Goal: Book appointment/travel/reservation

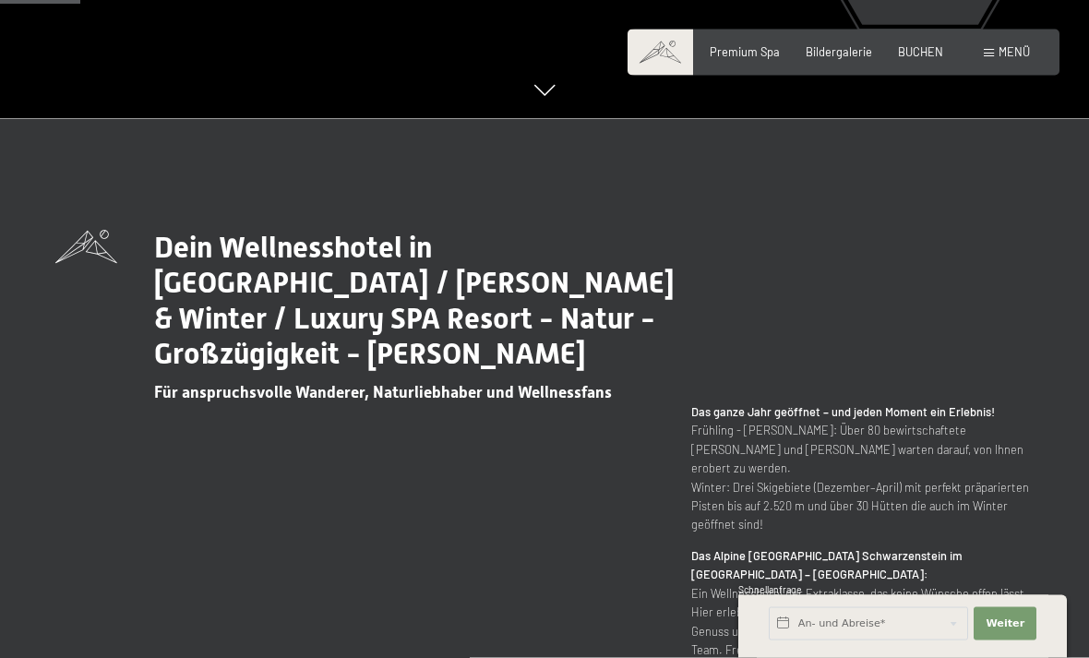
scroll to position [540, 0]
click at [850, 54] on span "Bildergalerie" at bounding box center [838, 51] width 66 height 15
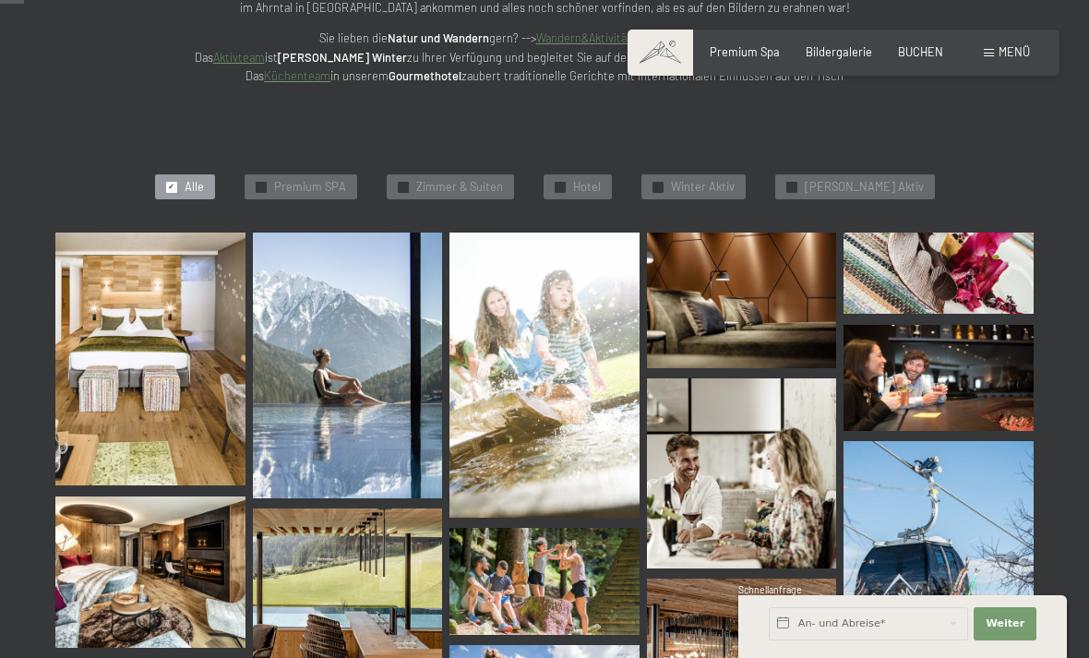
scroll to position [343, 0]
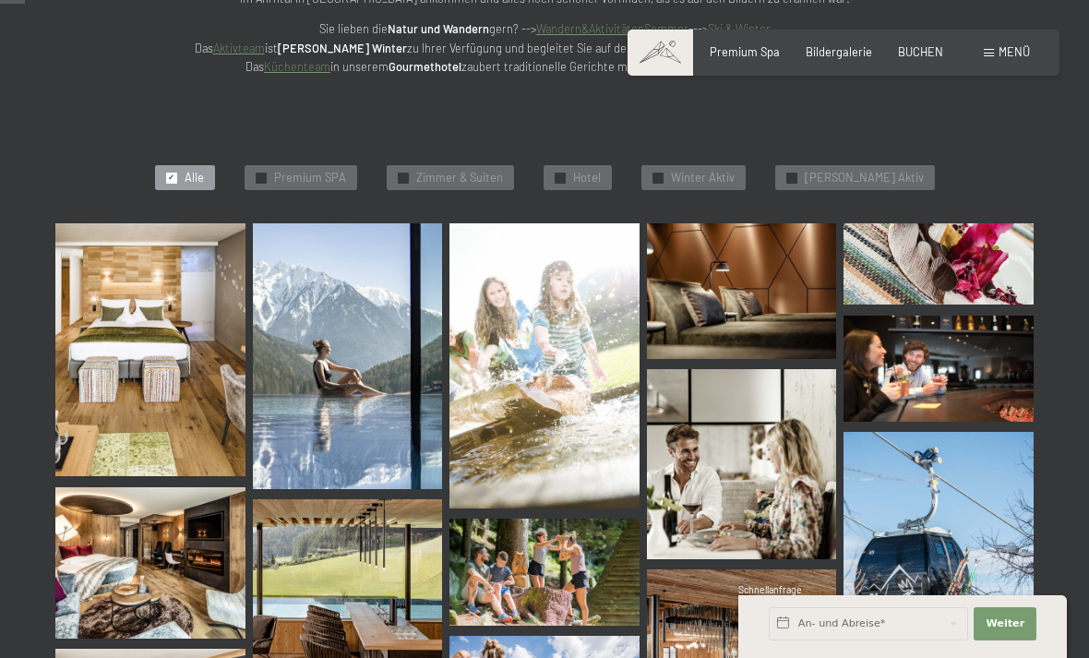
click at [503, 171] on span "Zimmer & Suiten" at bounding box center [459, 178] width 87 height 17
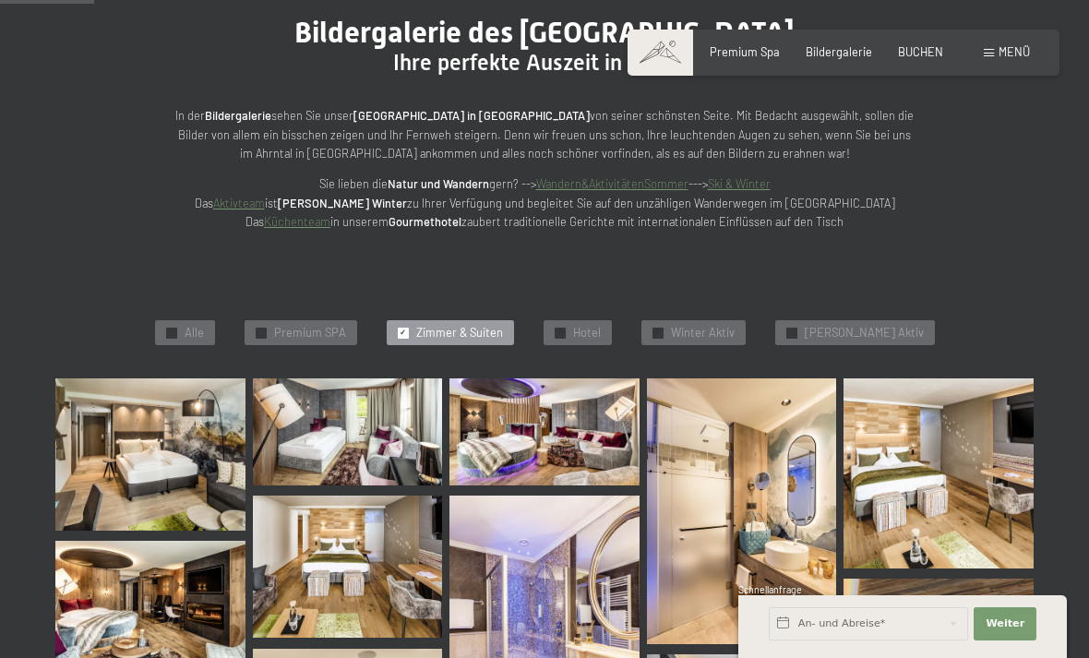
scroll to position [0, 0]
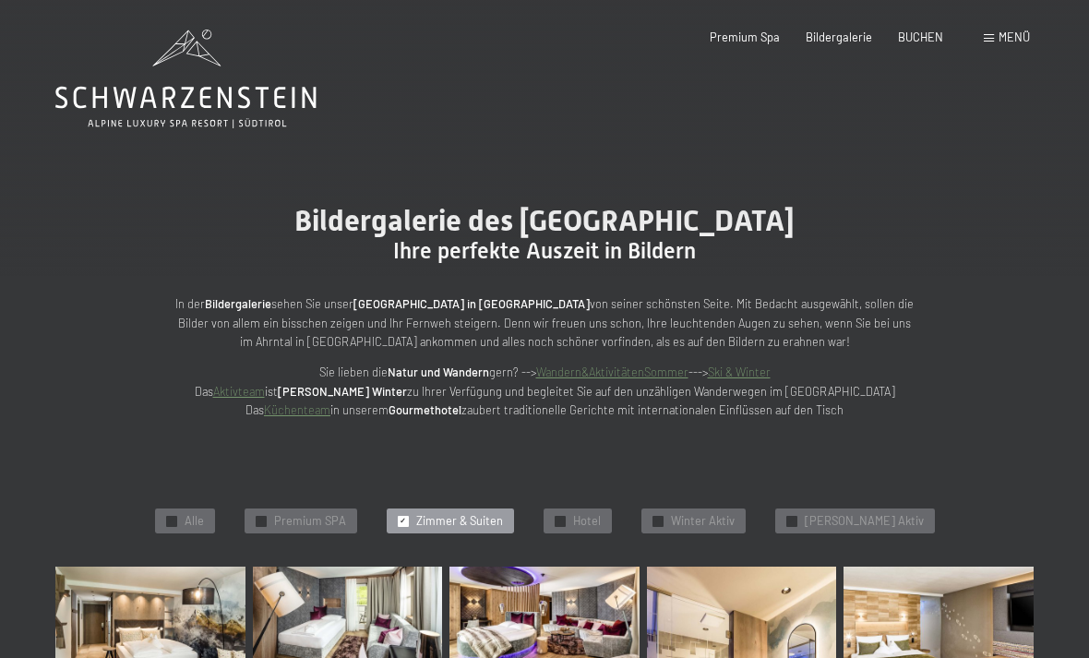
click at [917, 43] on div "BUCHEN" at bounding box center [920, 38] width 45 height 17
click at [1007, 42] on span "Menü" at bounding box center [1013, 37] width 31 height 15
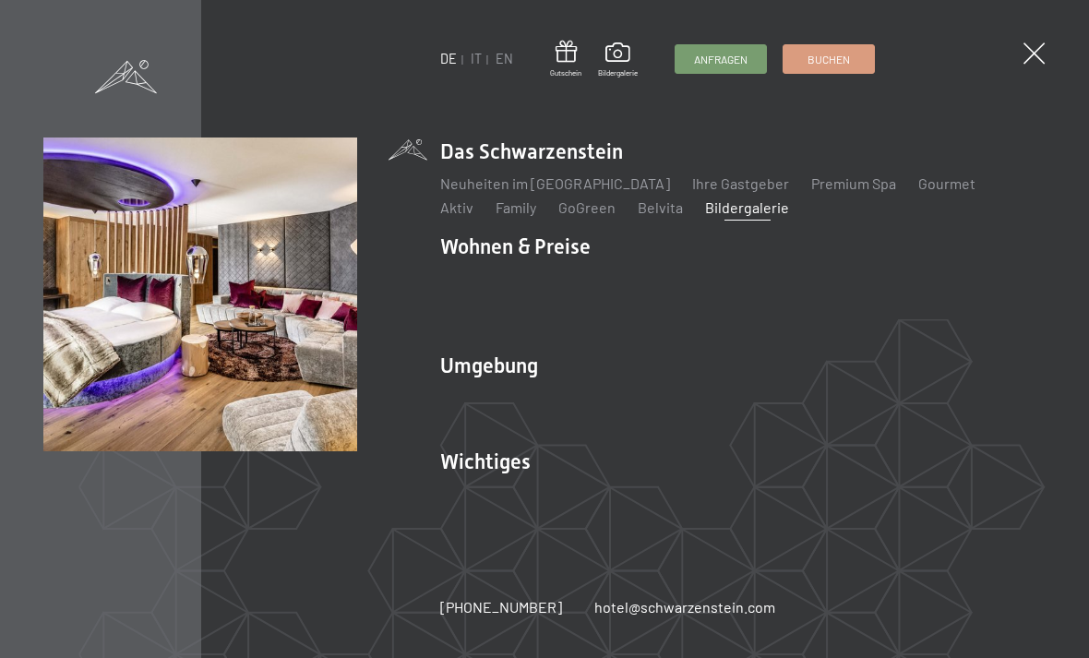
click at [657, 280] on link "Zimmer & Preise" at bounding box center [635, 279] width 107 height 18
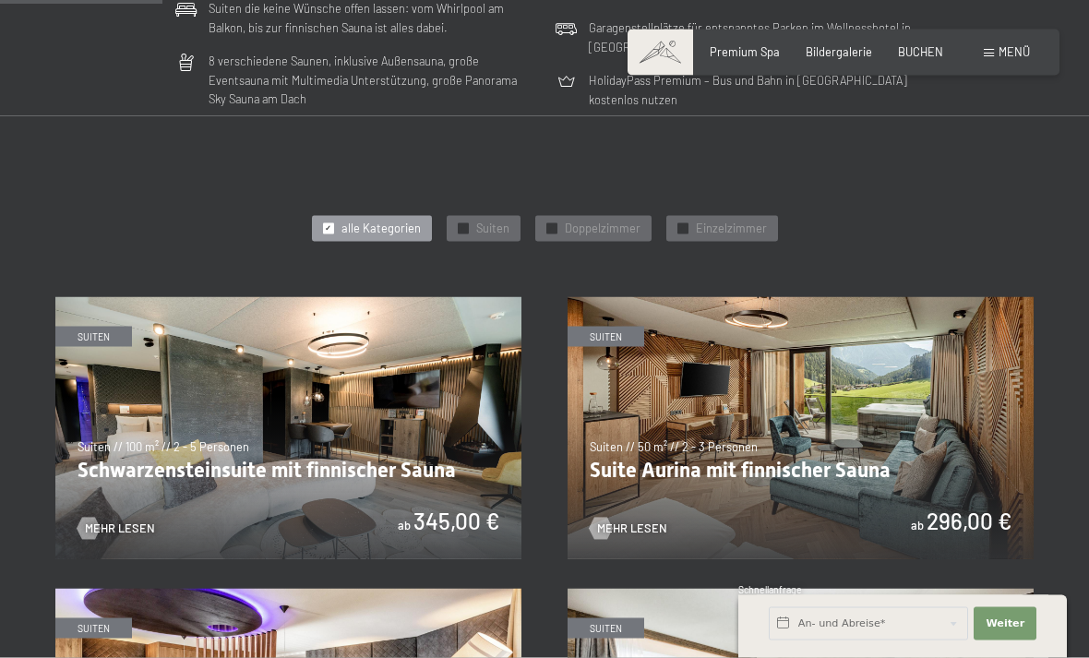
scroll to position [715, 0]
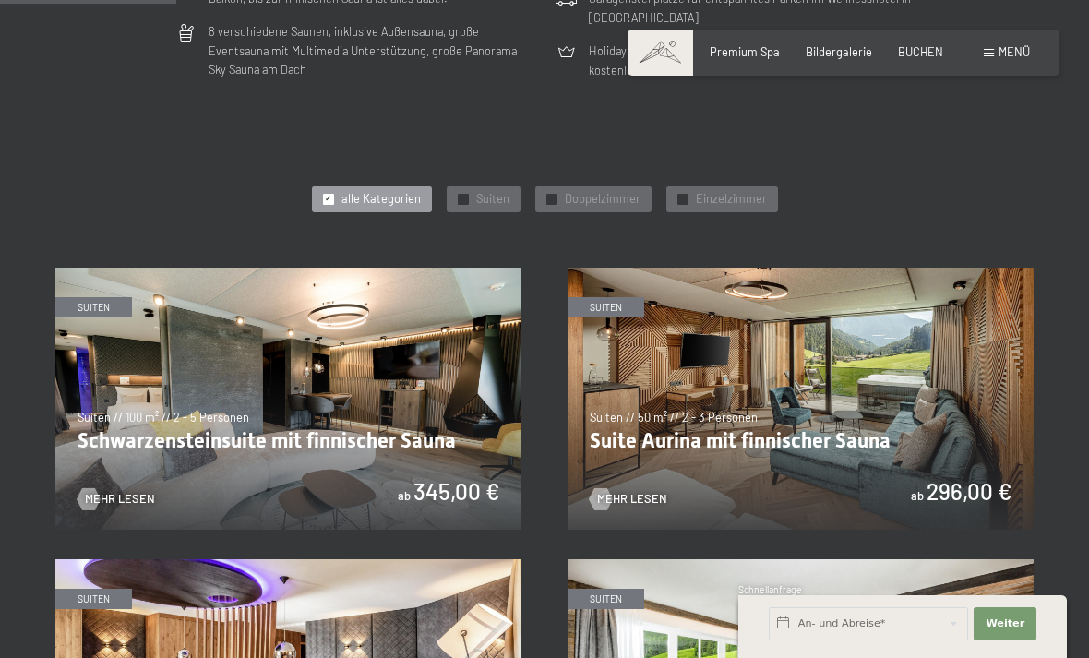
click at [614, 197] on span "Doppelzimmer" at bounding box center [603, 199] width 76 height 17
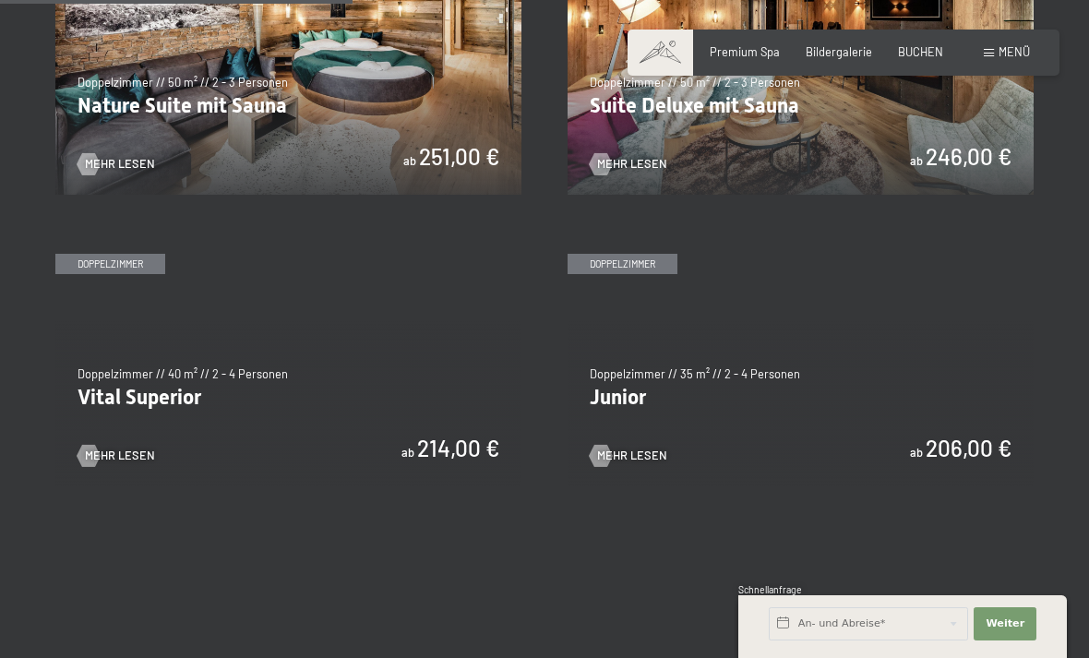
scroll to position [1054, 0]
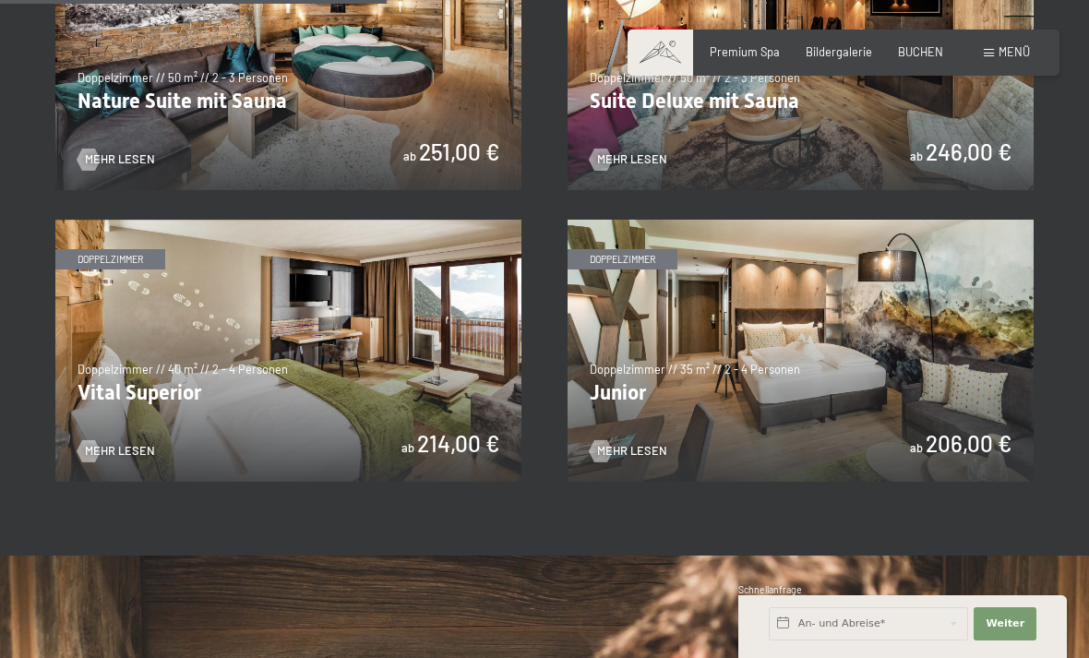
click at [963, 340] on img at bounding box center [800, 351] width 466 height 262
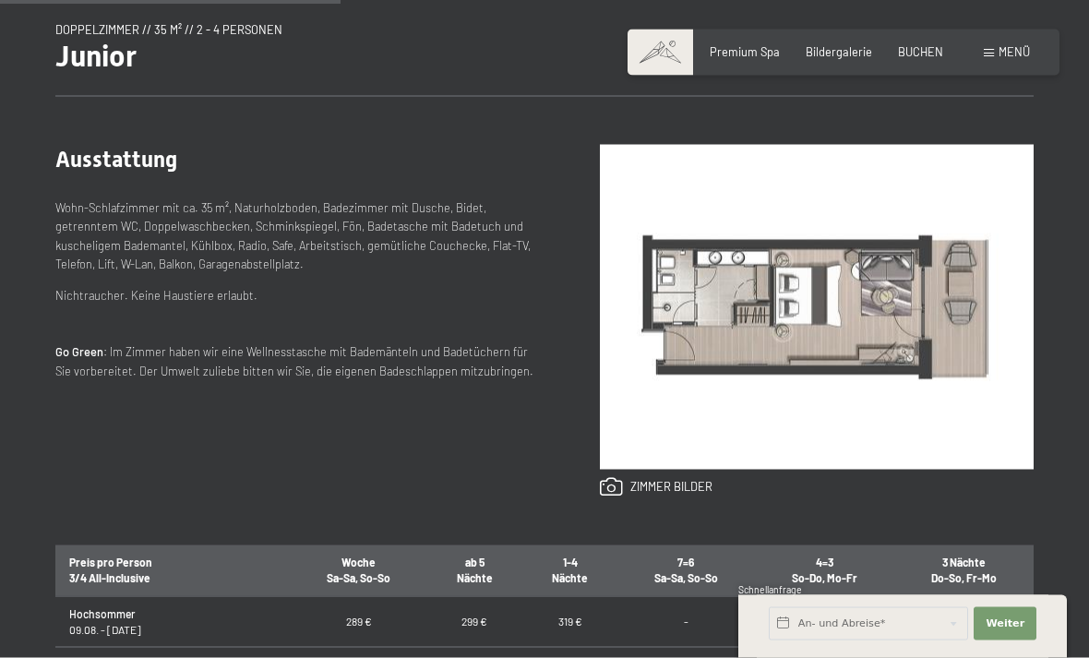
scroll to position [652, 0]
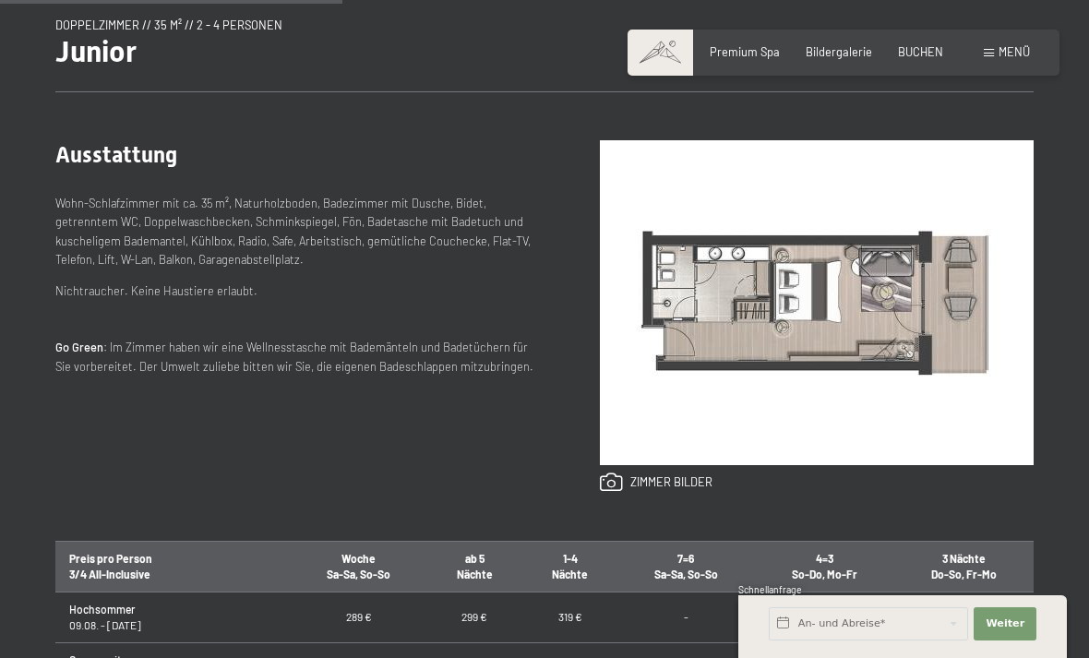
click at [674, 489] on link at bounding box center [656, 482] width 113 height 20
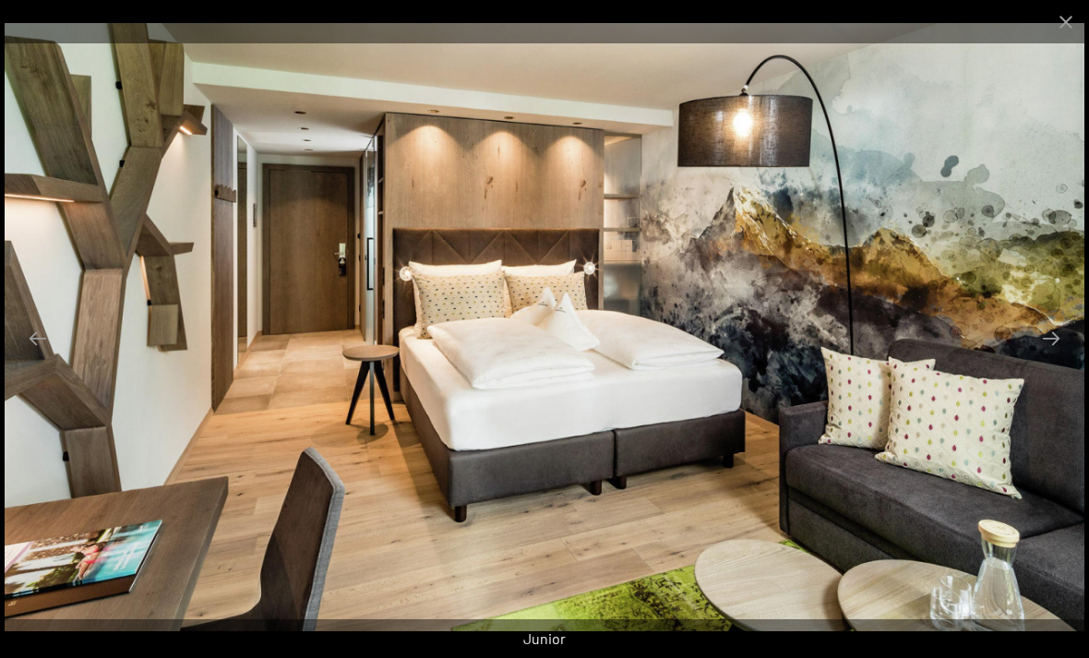
click at [1062, 356] on button "Next slide" at bounding box center [1050, 338] width 39 height 36
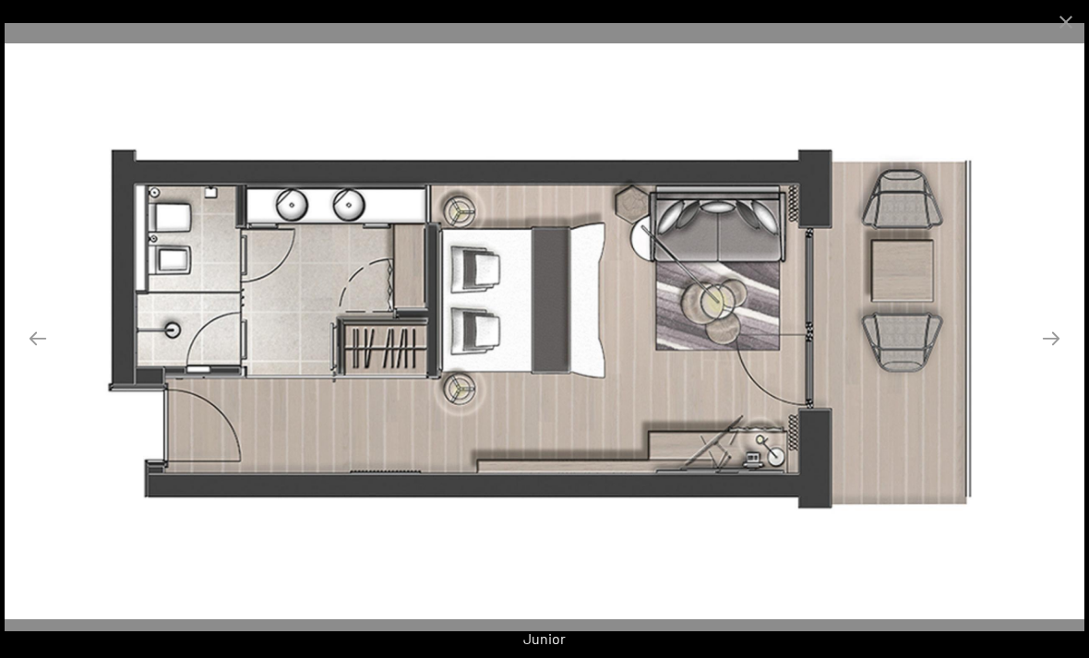
click at [1065, 356] on button "Next slide" at bounding box center [1050, 338] width 39 height 36
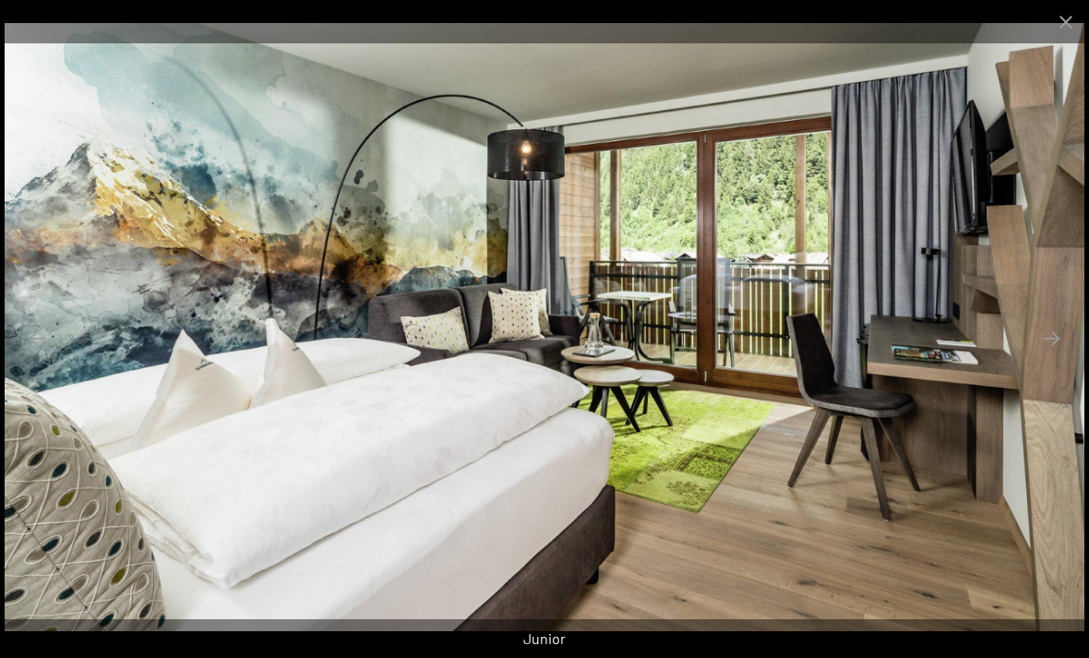
click at [1053, 356] on button "Next slide" at bounding box center [1050, 338] width 39 height 36
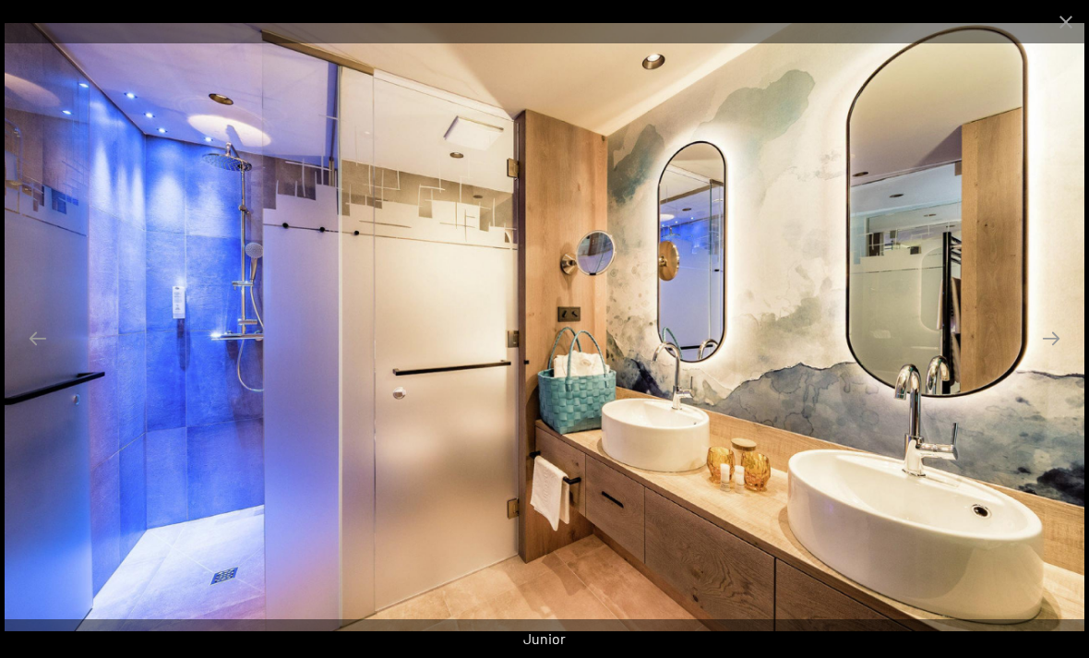
click at [1054, 356] on button "Next slide" at bounding box center [1050, 338] width 39 height 36
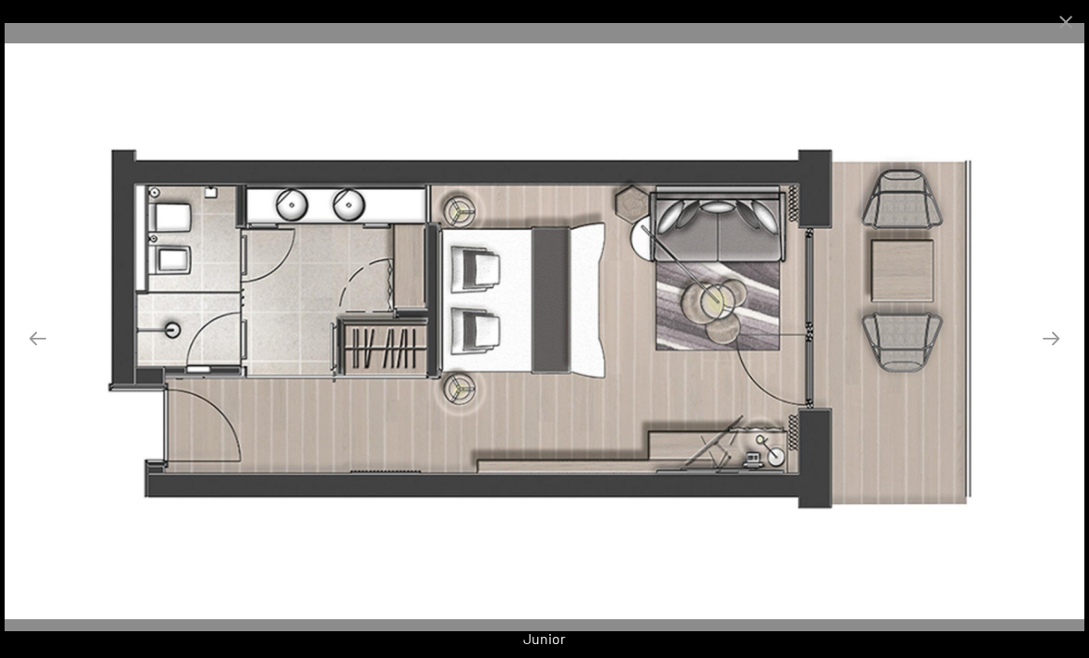
click at [1062, 33] on button "Close gallery" at bounding box center [1065, 21] width 46 height 43
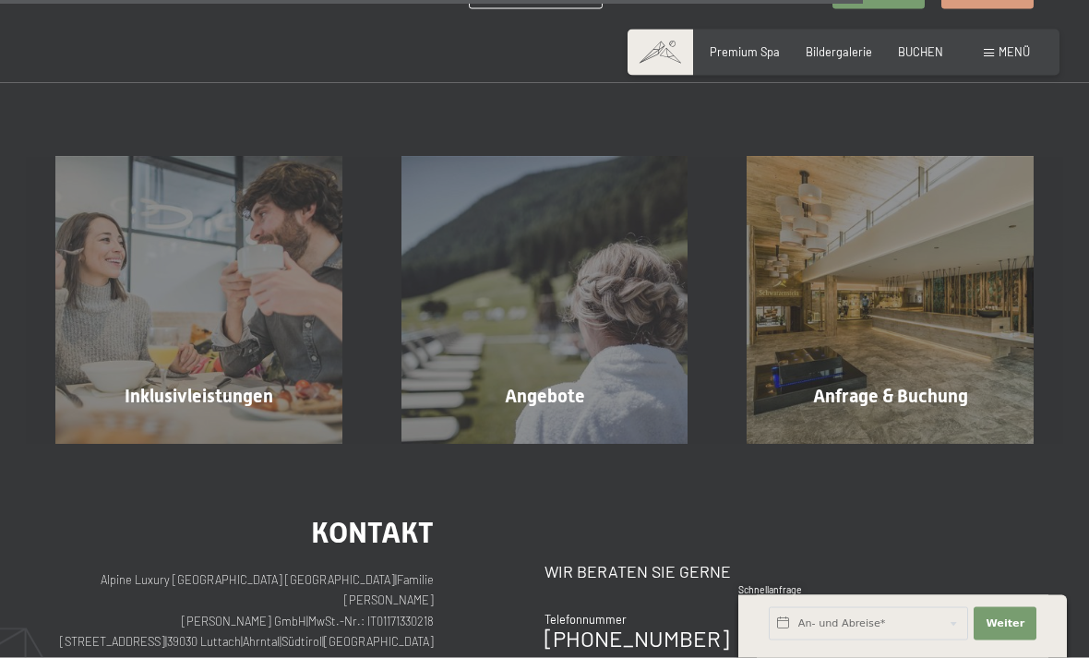
scroll to position [1642, 0]
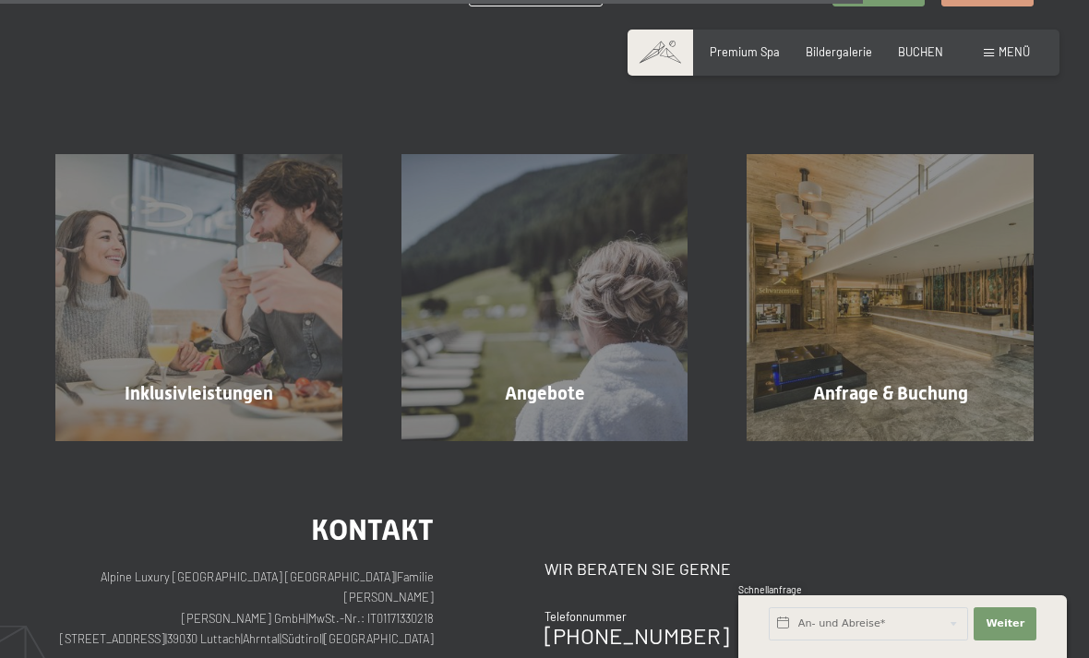
click at [167, 424] on span "Mehr erfahren" at bounding box center [202, 432] width 91 height 17
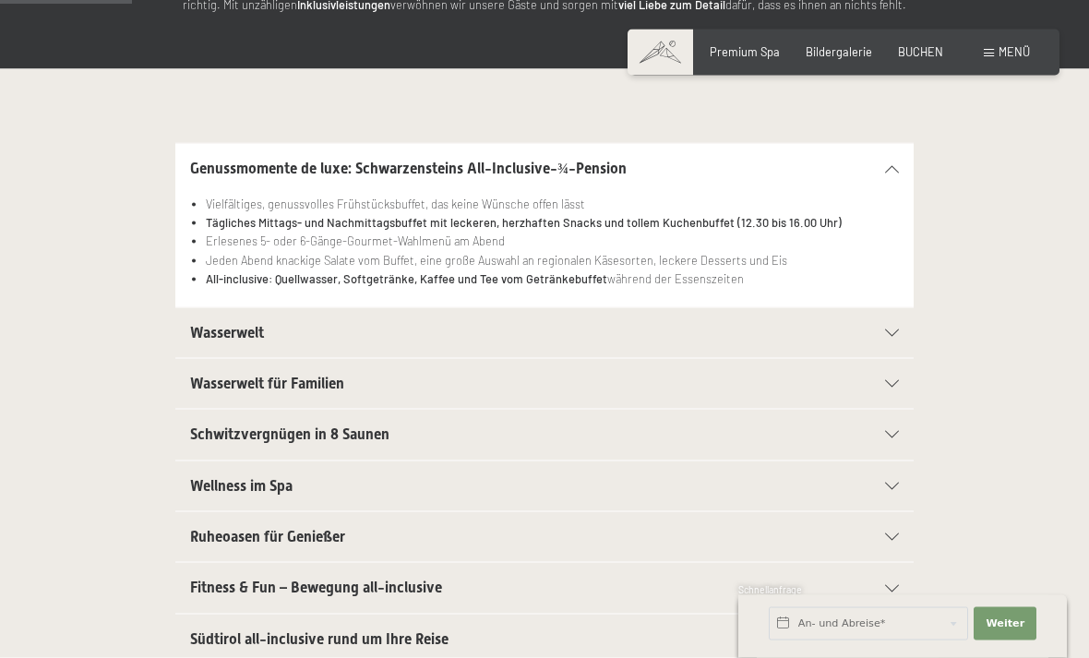
scroll to position [319, 0]
click at [897, 323] on div "Wasserwelt" at bounding box center [544, 332] width 709 height 50
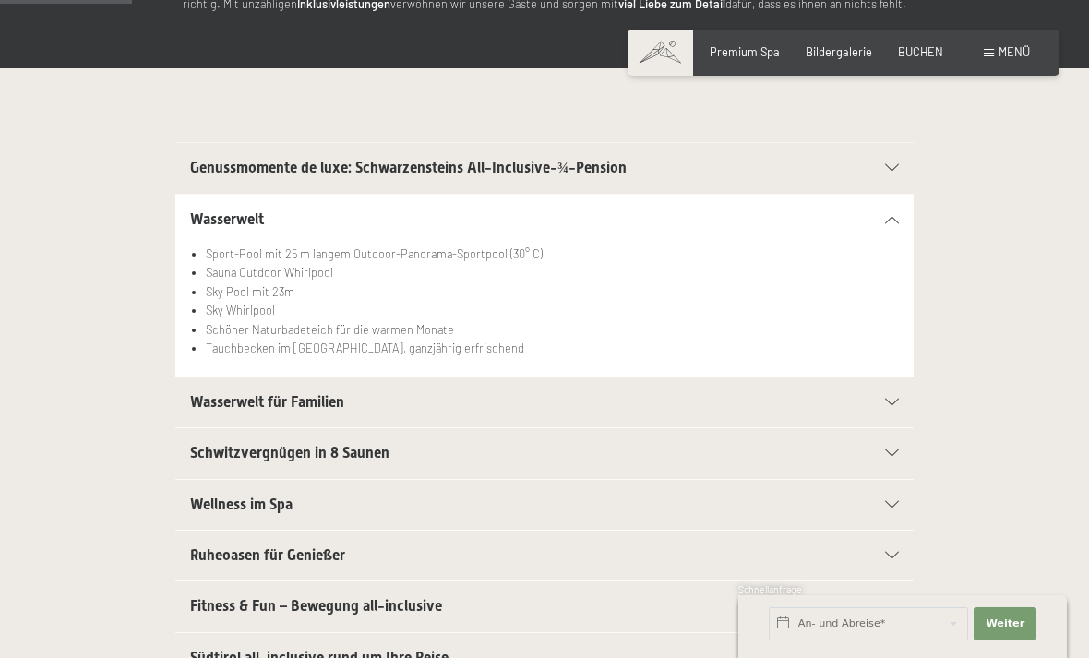
click at [912, 400] on section "Wasserwelt für Familien 25m Family Pool mit Wasserattraktionen und Whirlliegen …" at bounding box center [544, 402] width 738 height 52
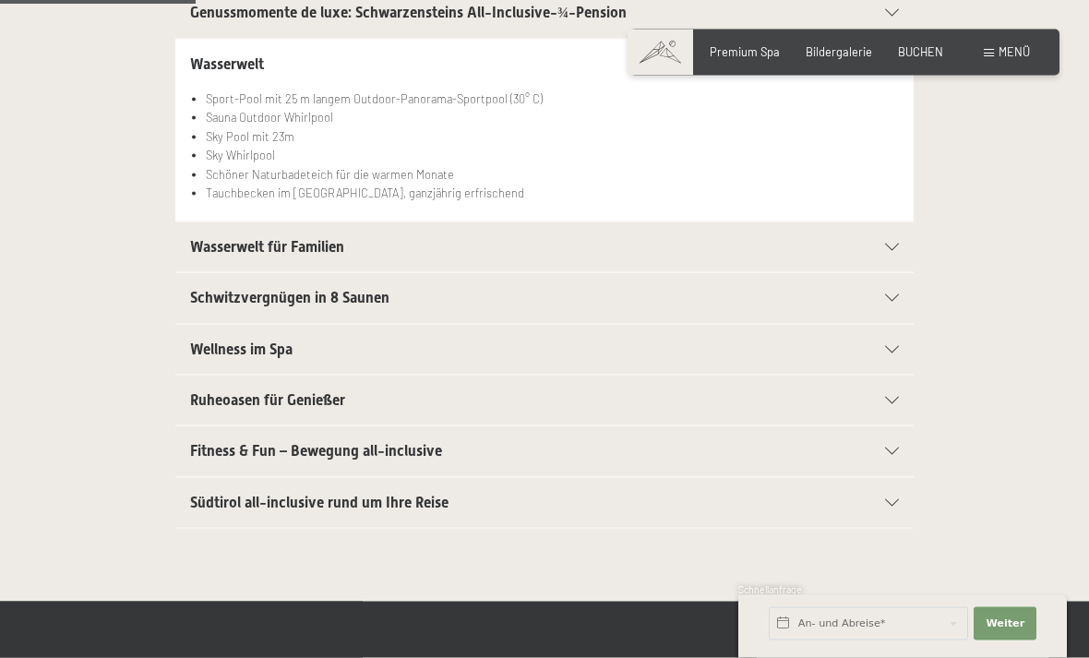
scroll to position [477, 0]
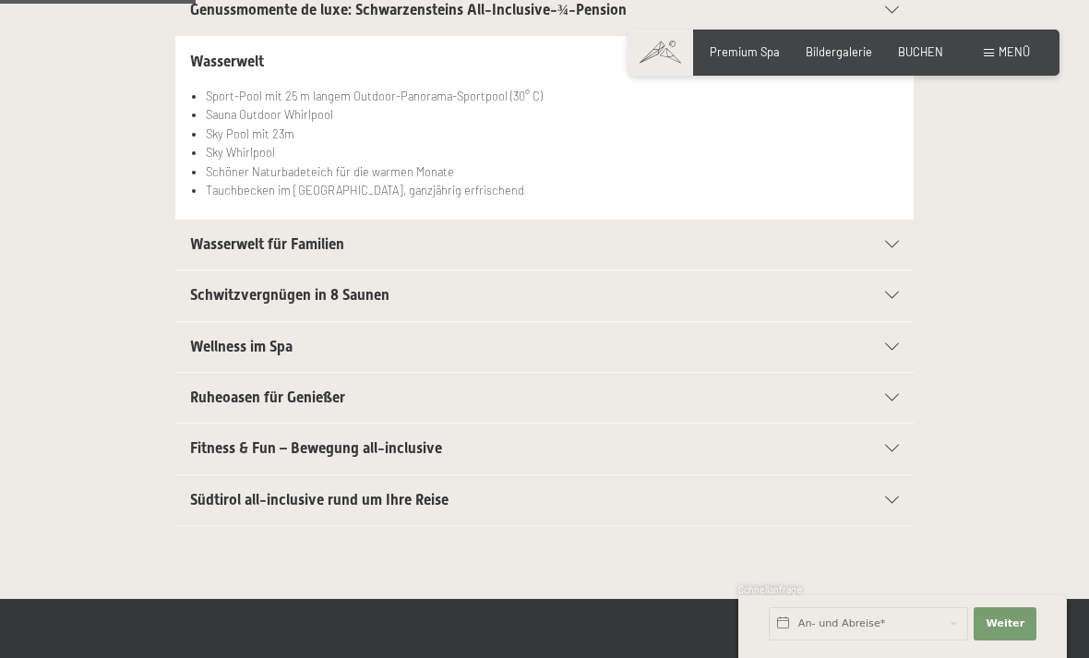
click at [895, 344] on icon at bounding box center [892, 346] width 14 height 7
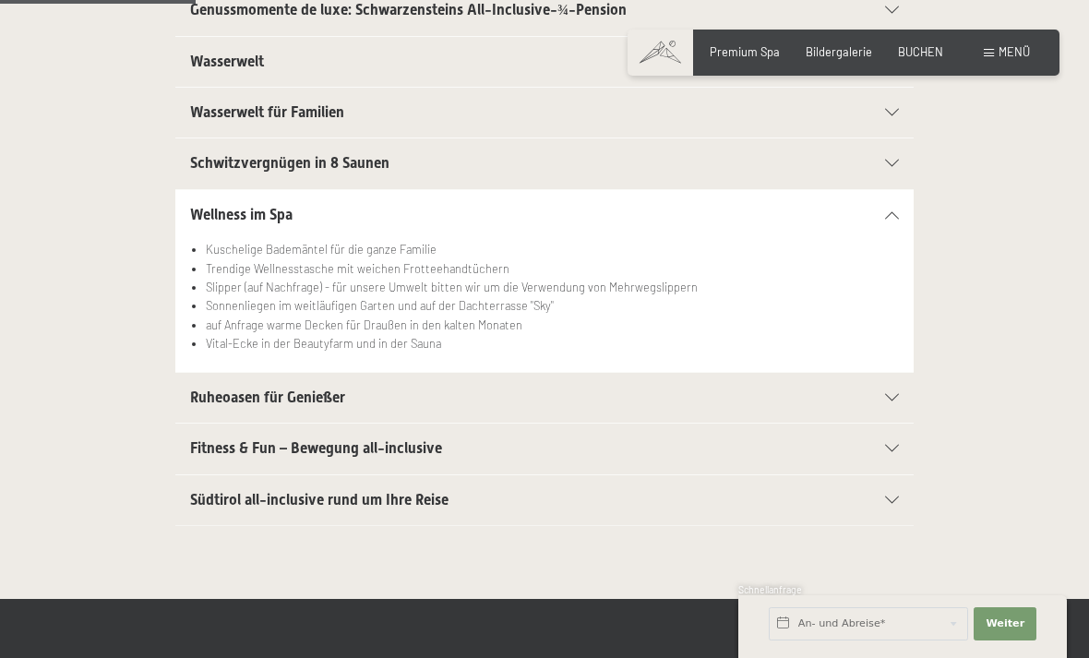
click at [899, 395] on icon at bounding box center [892, 397] width 14 height 7
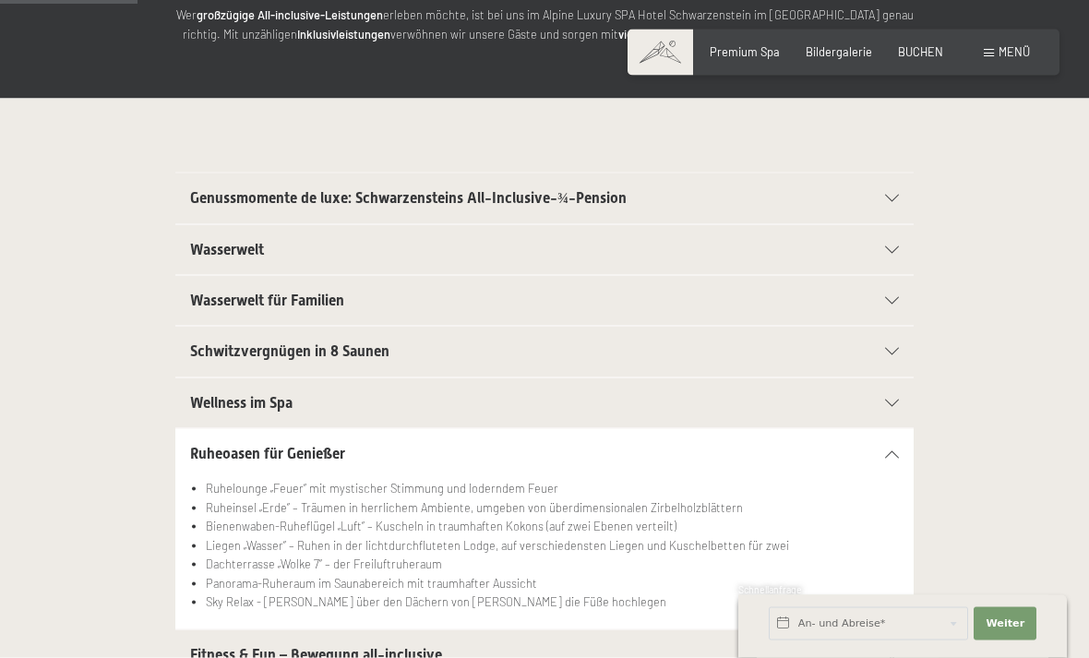
scroll to position [0, 0]
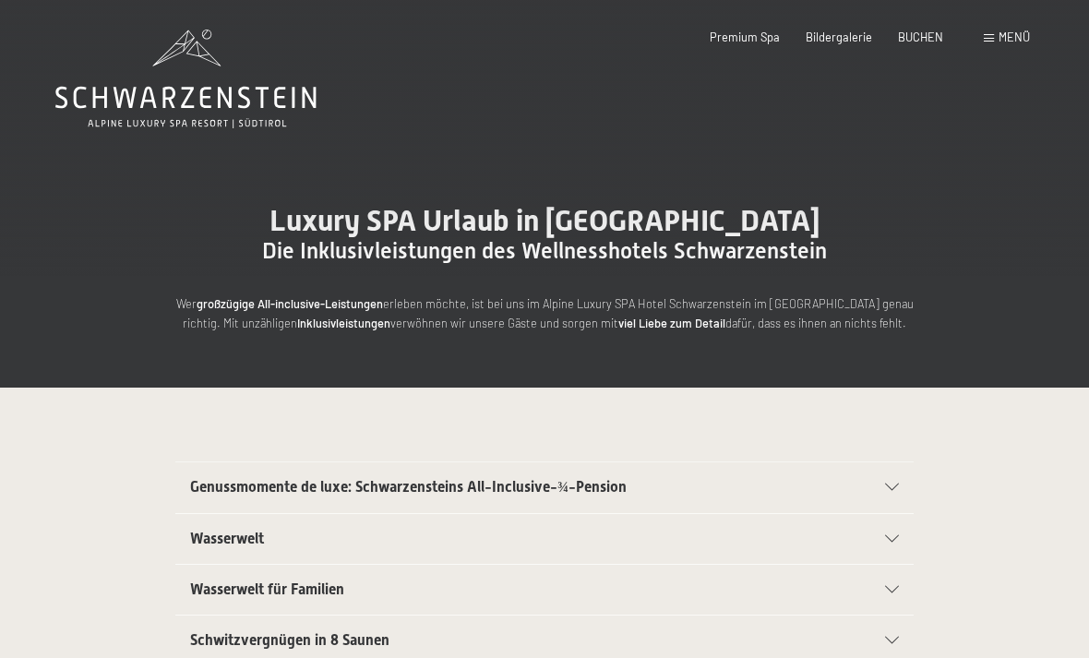
click at [922, 33] on span "BUCHEN" at bounding box center [920, 37] width 45 height 15
click at [997, 44] on div "Menü" at bounding box center [1006, 38] width 46 height 17
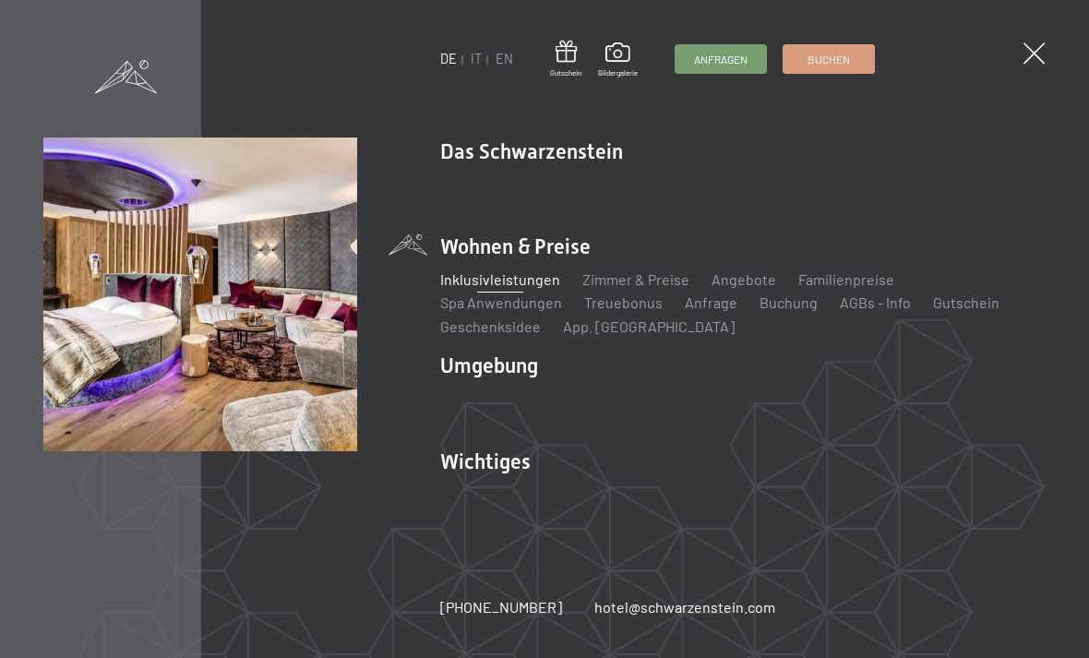
click at [652, 287] on link "Zimmer & Preise" at bounding box center [635, 279] width 107 height 18
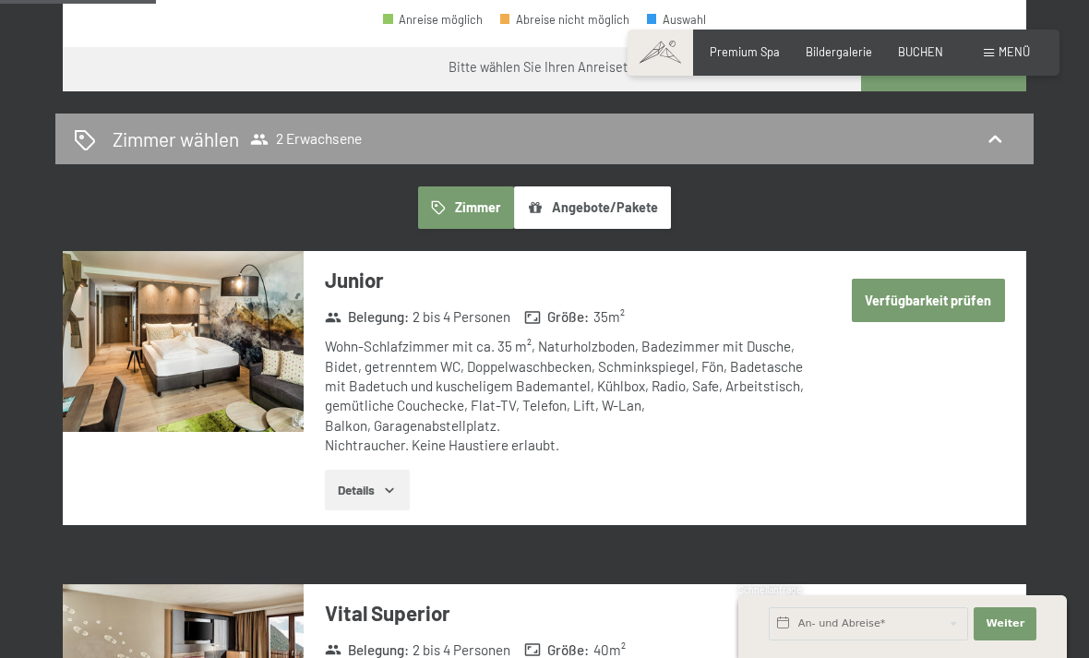
scroll to position [899, 0]
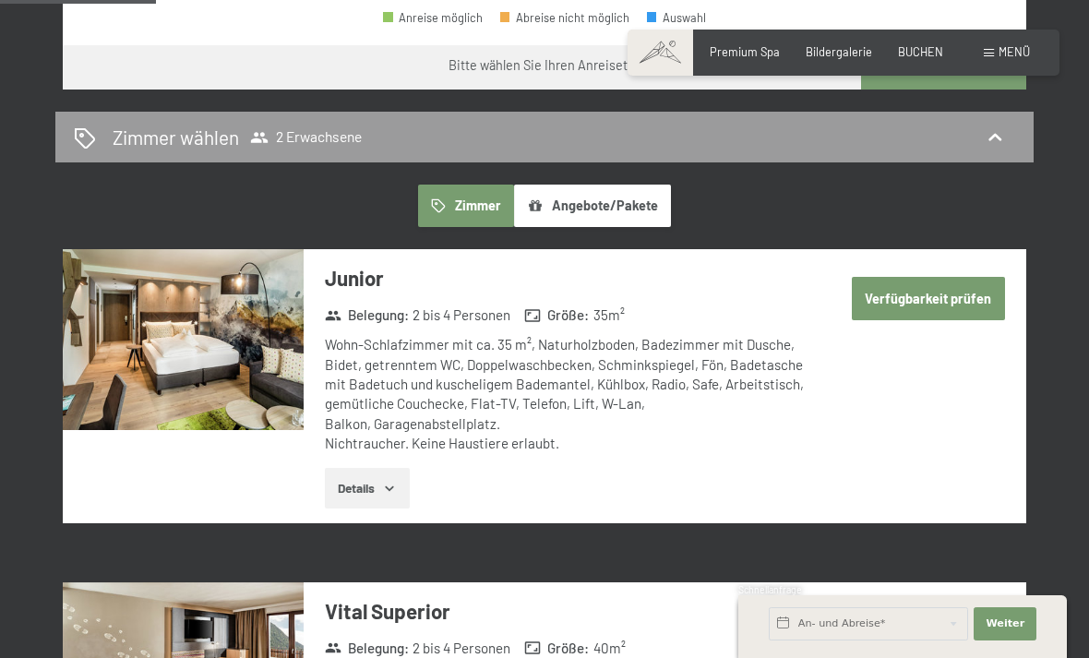
click at [951, 284] on button "Verfügbarkeit prüfen" at bounding box center [928, 298] width 153 height 42
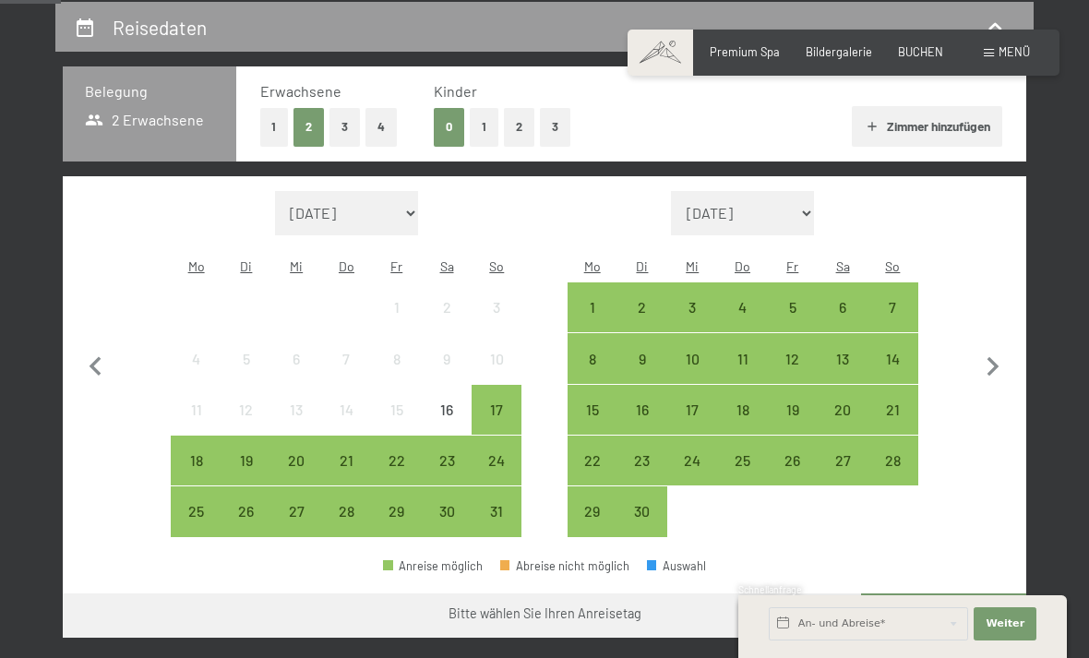
click at [784, 303] on div "5" at bounding box center [792, 323] width 46 height 46
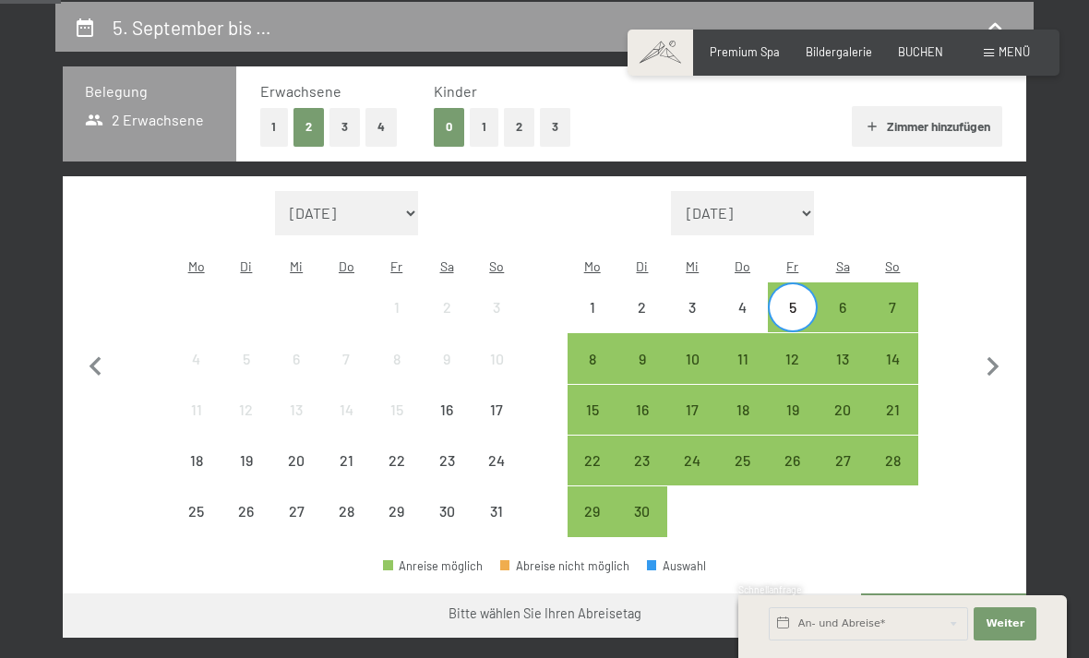
click at [901, 300] on div "7" at bounding box center [892, 323] width 46 height 46
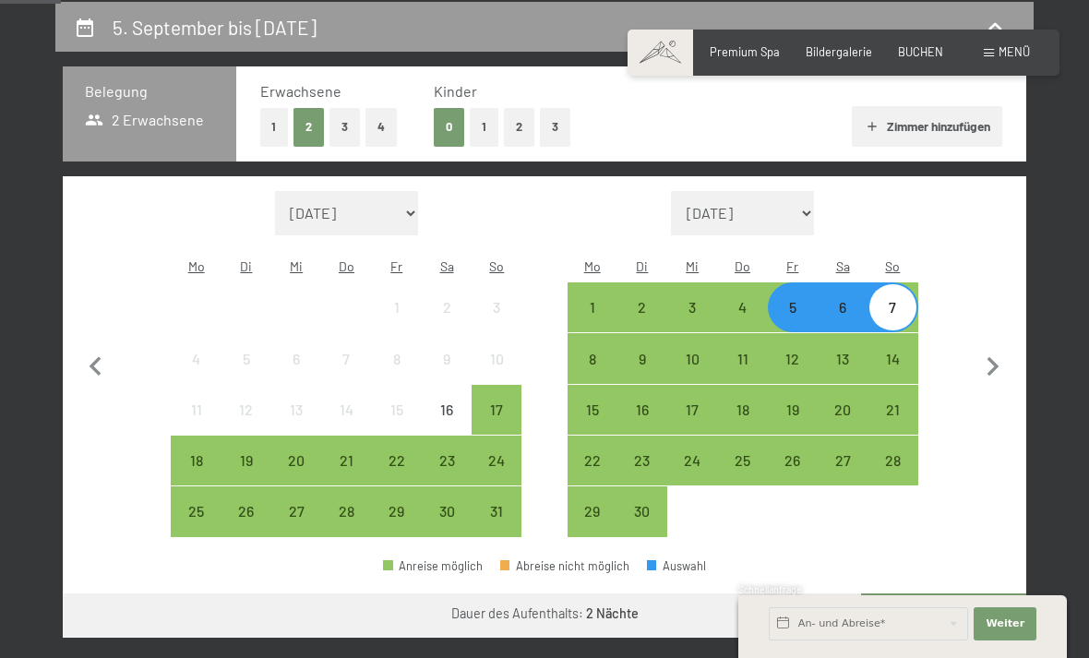
click at [959, 604] on button "Weiter zu „Zimmer“" at bounding box center [943, 615] width 165 height 44
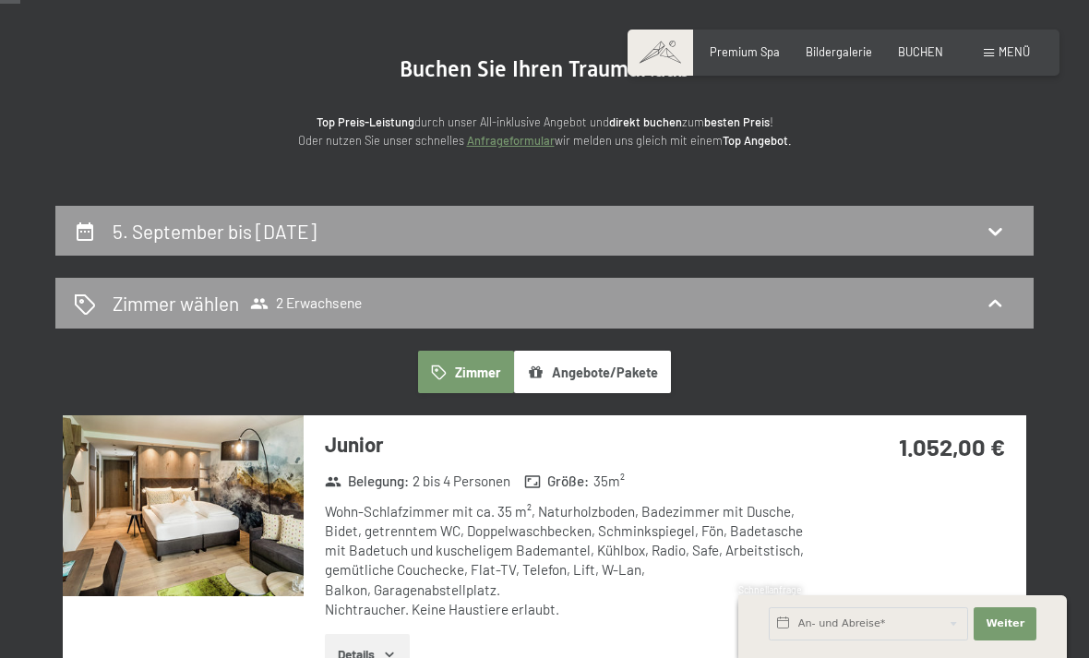
scroll to position [0, 0]
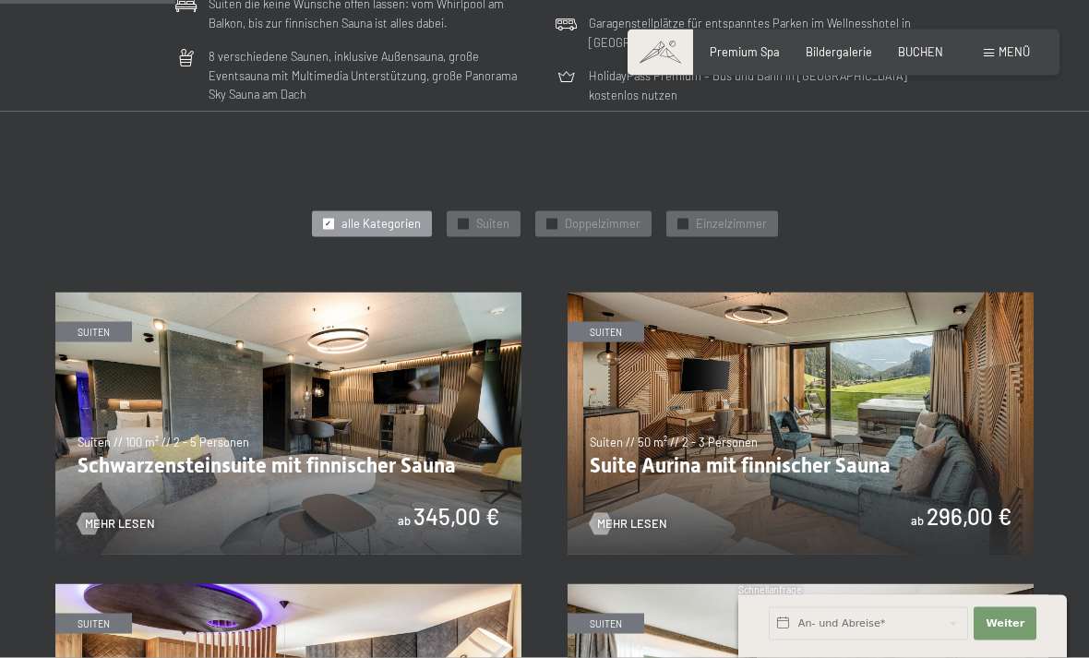
scroll to position [691, 0]
click at [624, 218] on span "Doppelzimmer" at bounding box center [603, 223] width 76 height 17
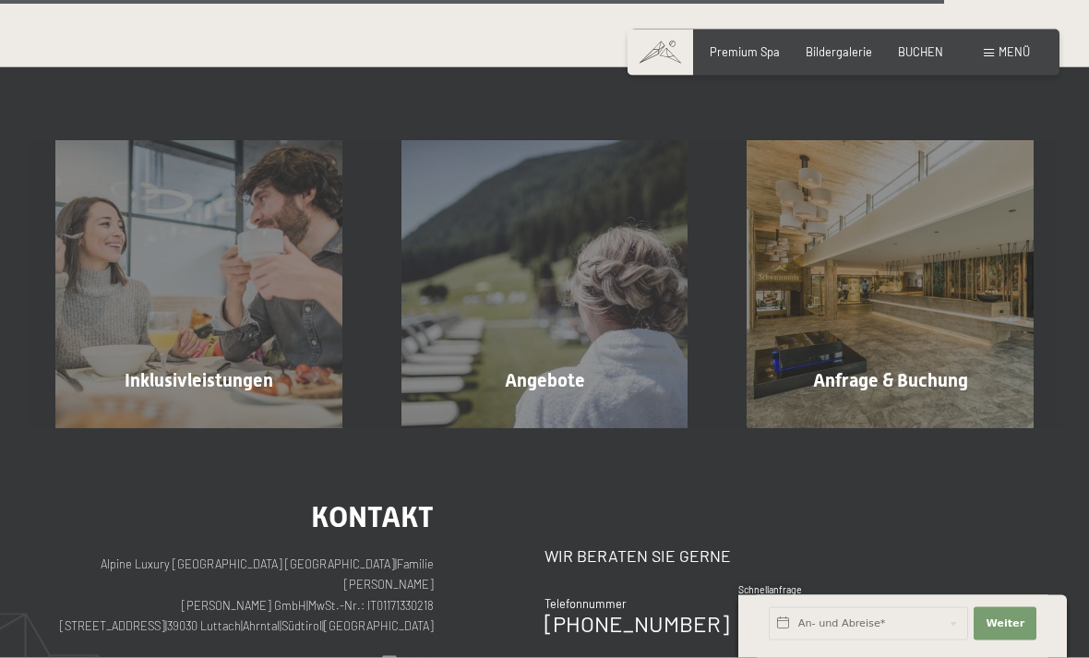
scroll to position [2644, 0]
click at [984, 340] on div "Anfrage & Buchung Mehr erfahren" at bounding box center [890, 283] width 346 height 287
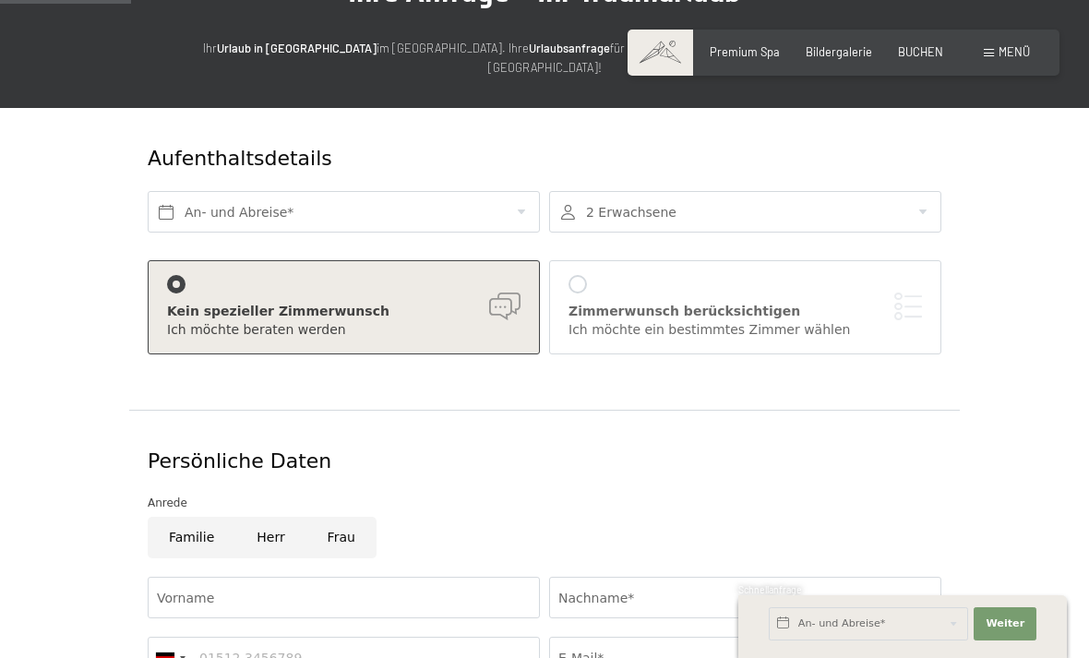
scroll to position [175, 0]
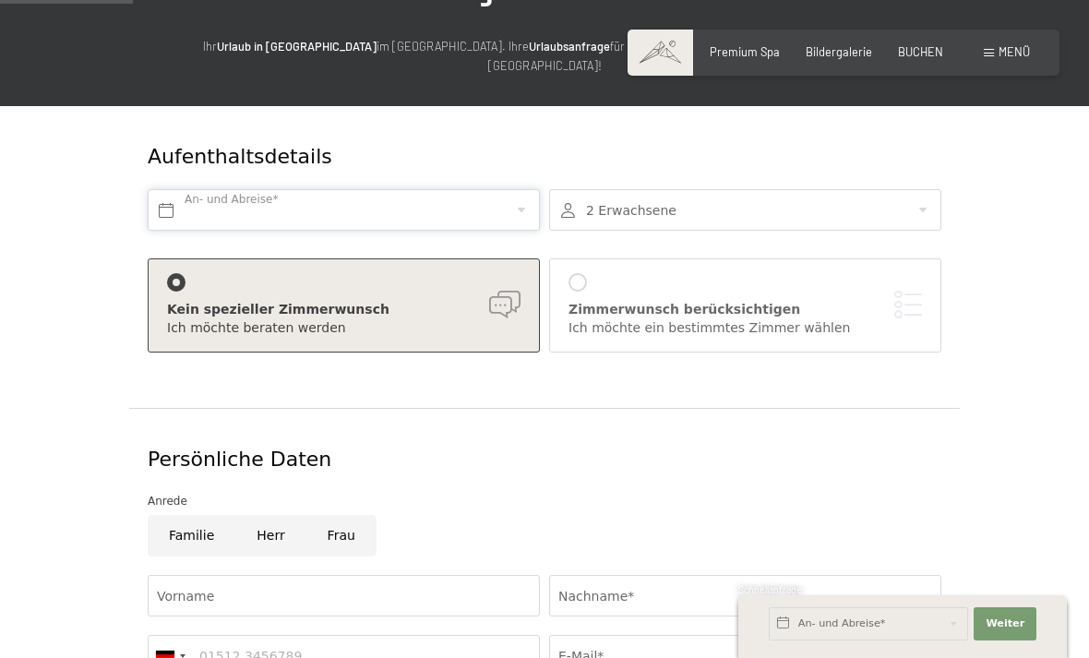
click at [525, 189] on input "text" at bounding box center [344, 210] width 392 height 42
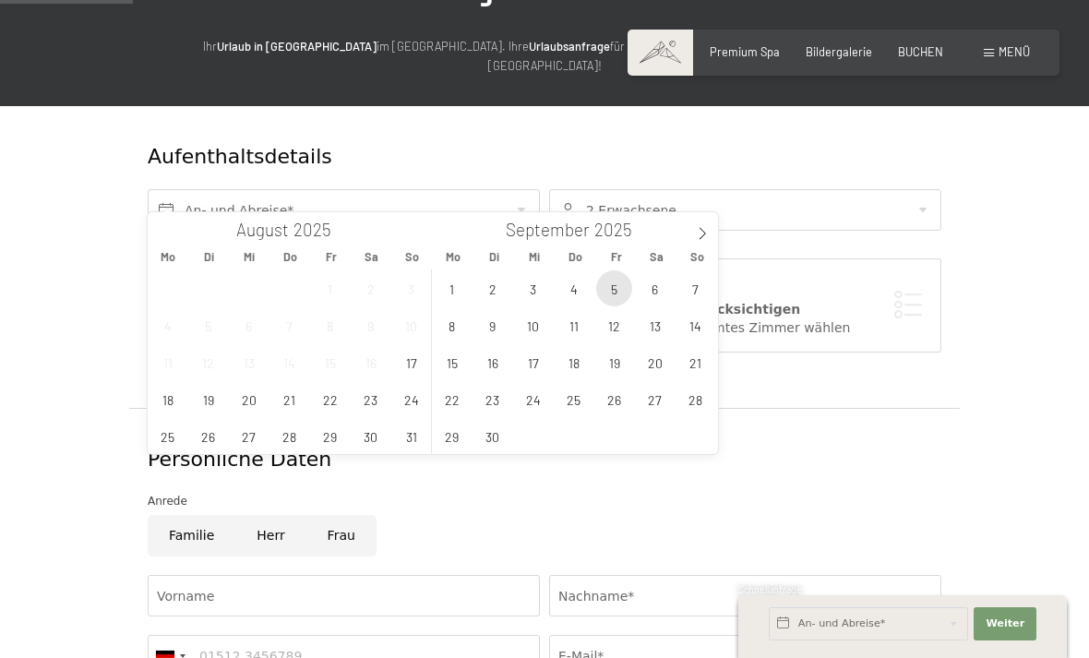
click at [618, 296] on span "5" at bounding box center [614, 288] width 36 height 36
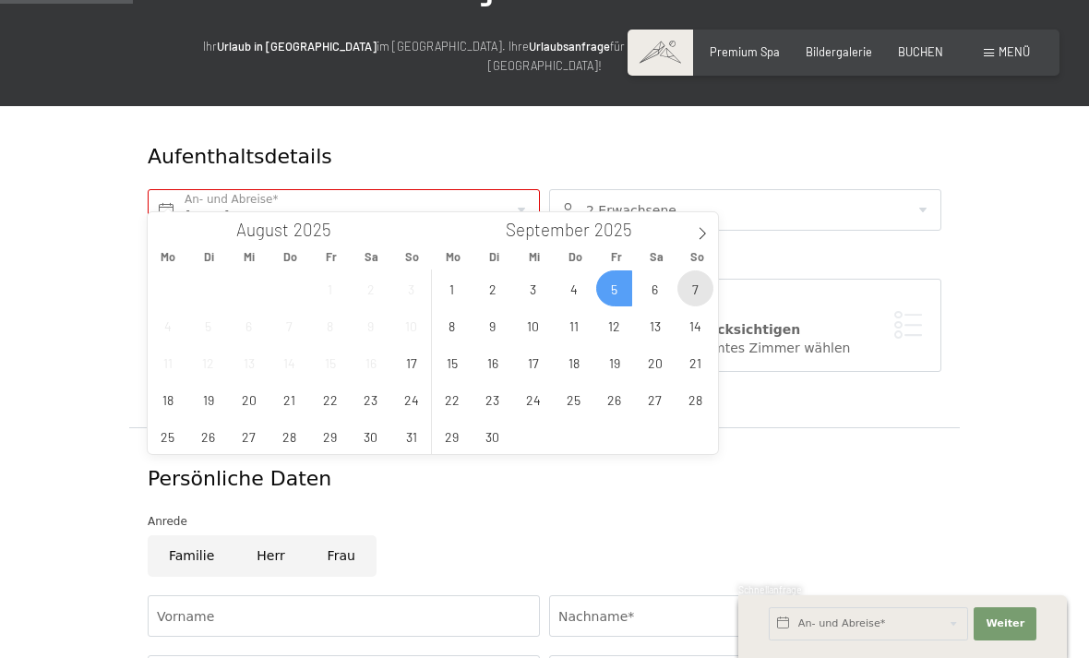
click at [705, 288] on span "7" at bounding box center [695, 288] width 36 height 36
type input "Fr. 05.09.2025 - So. 07.09.2025"
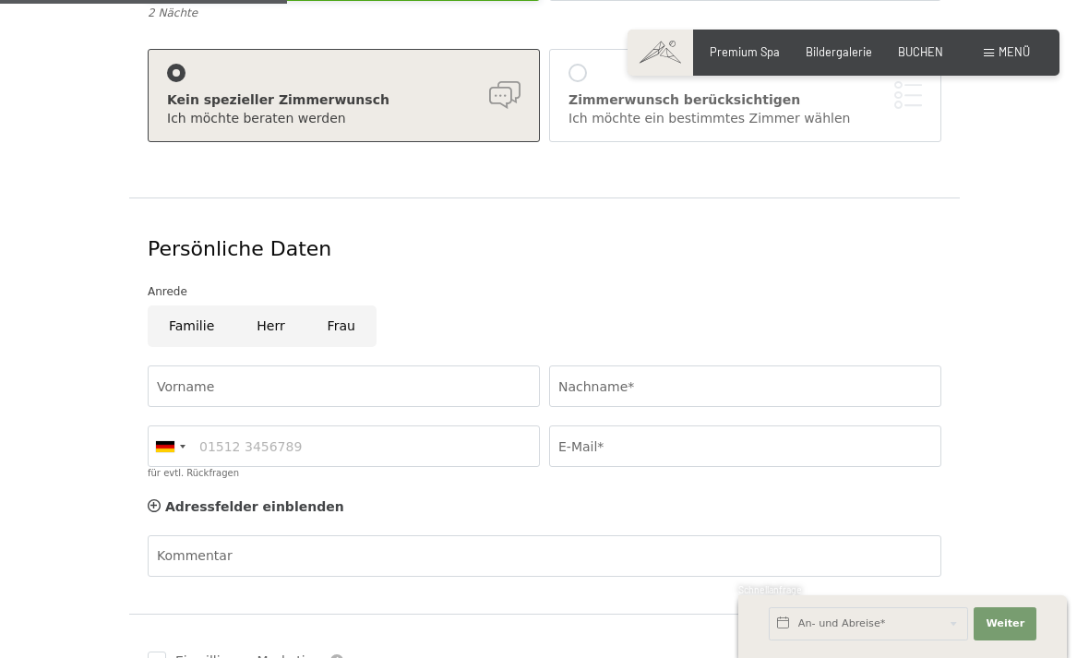
scroll to position [407, 0]
click at [332, 312] on input "Frau" at bounding box center [341, 325] width 70 height 42
radio input "true"
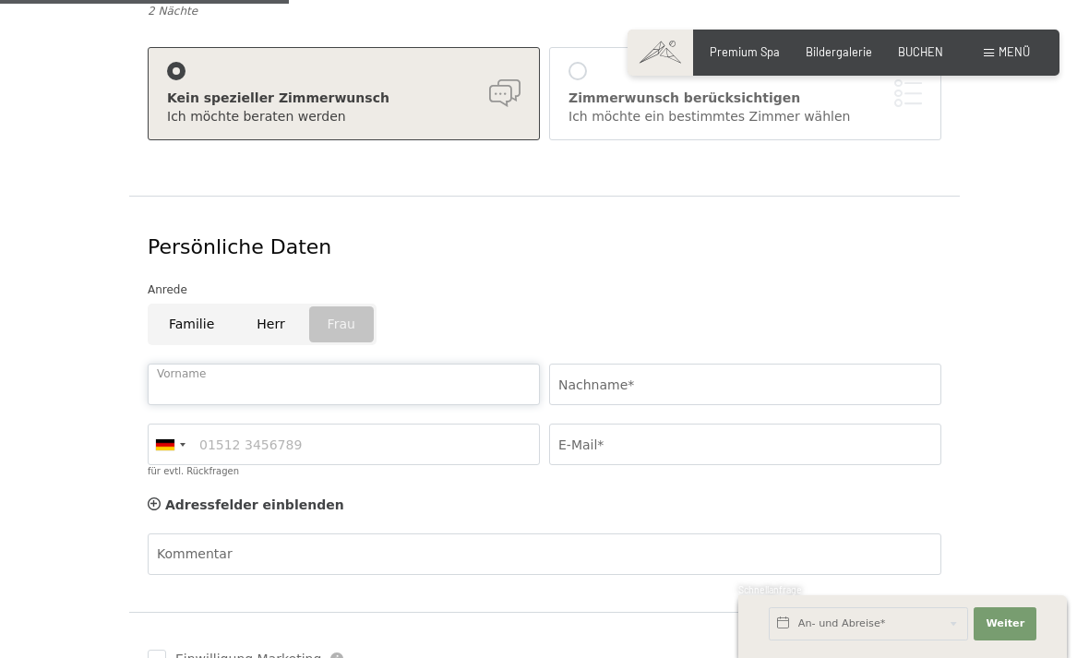
click at [401, 368] on input "Vorname" at bounding box center [344, 384] width 392 height 42
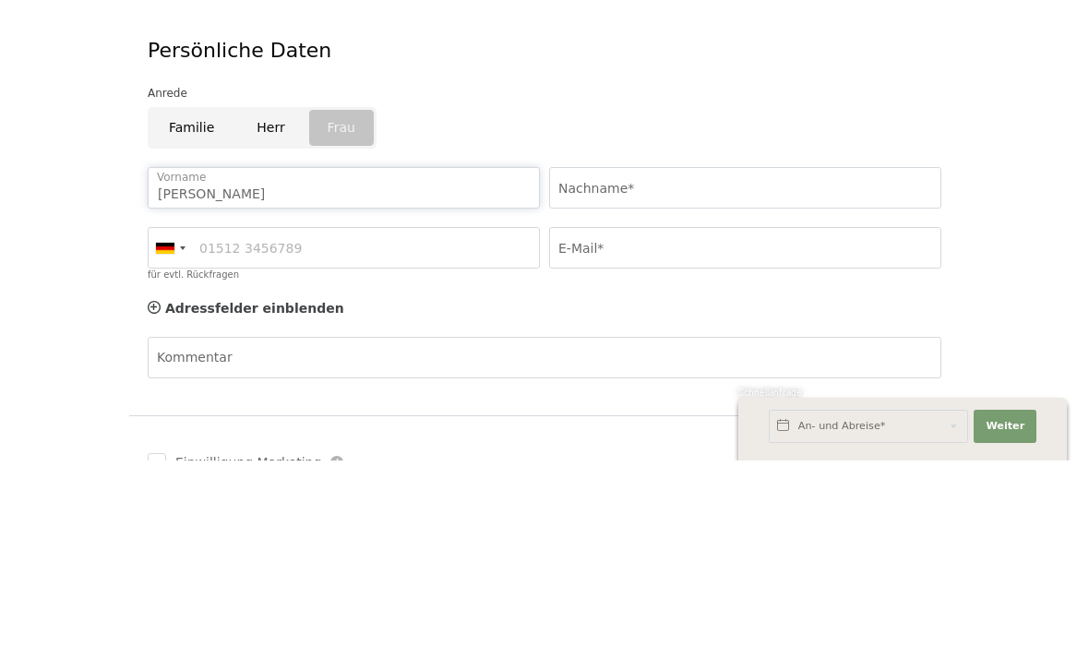
type input "Hanna"
click at [615, 364] on input "Nachname*" at bounding box center [745, 385] width 392 height 42
type input "Zinnbauer"
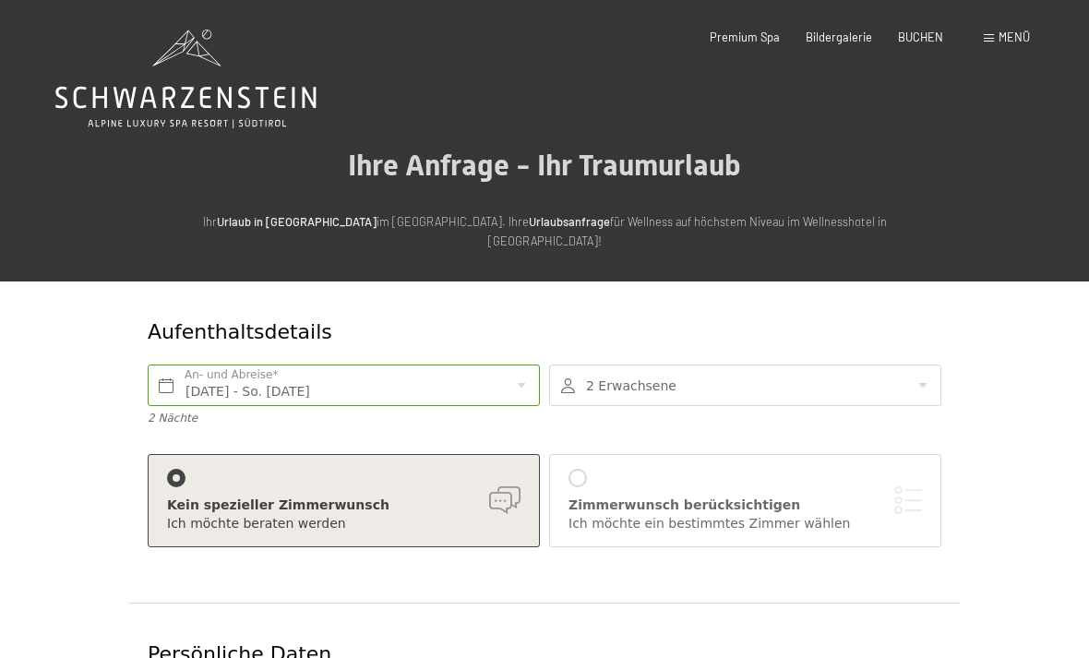
scroll to position [304, 0]
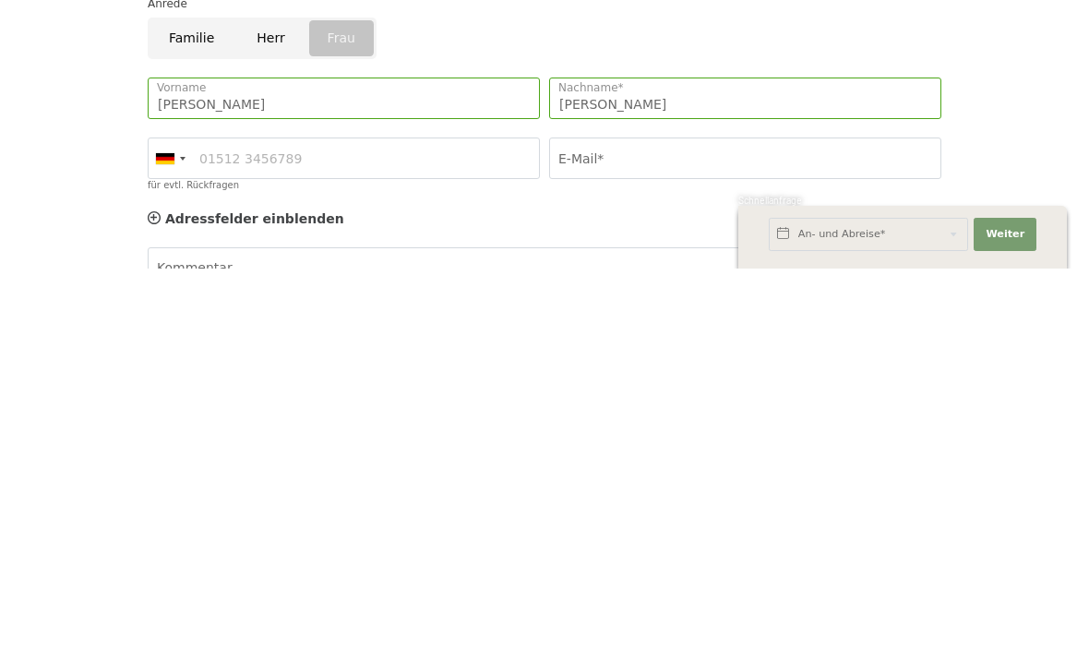
click at [1048, 95] on div "Aufenthaltsdetails Fr. 05.09.2025 - So. 07.09.2025 An- und Abreise* 2 Nächte 2 …" at bounding box center [544, 440] width 1089 height 925
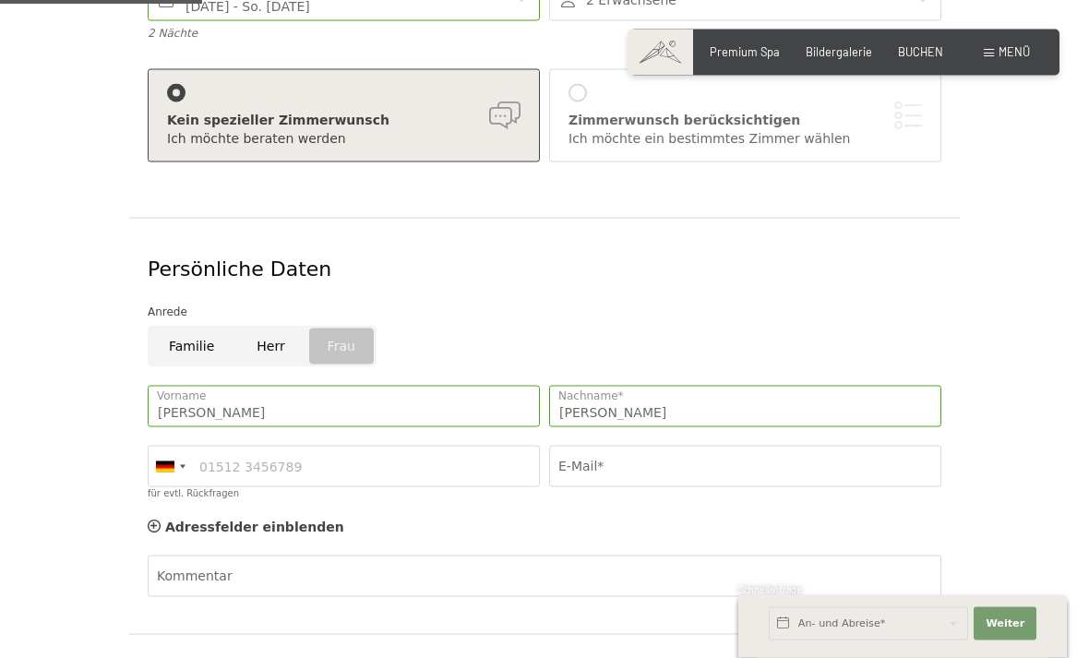
scroll to position [0, 0]
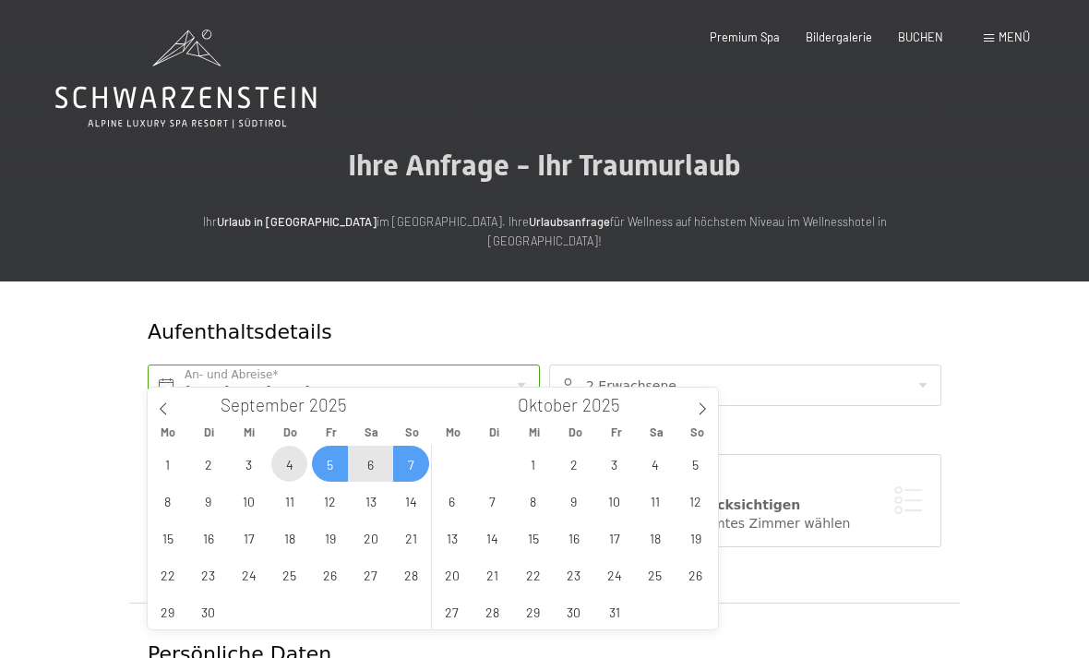
click at [301, 466] on span "4" at bounding box center [289, 464] width 36 height 36
click at [368, 471] on span "6" at bounding box center [370, 464] width 36 height 36
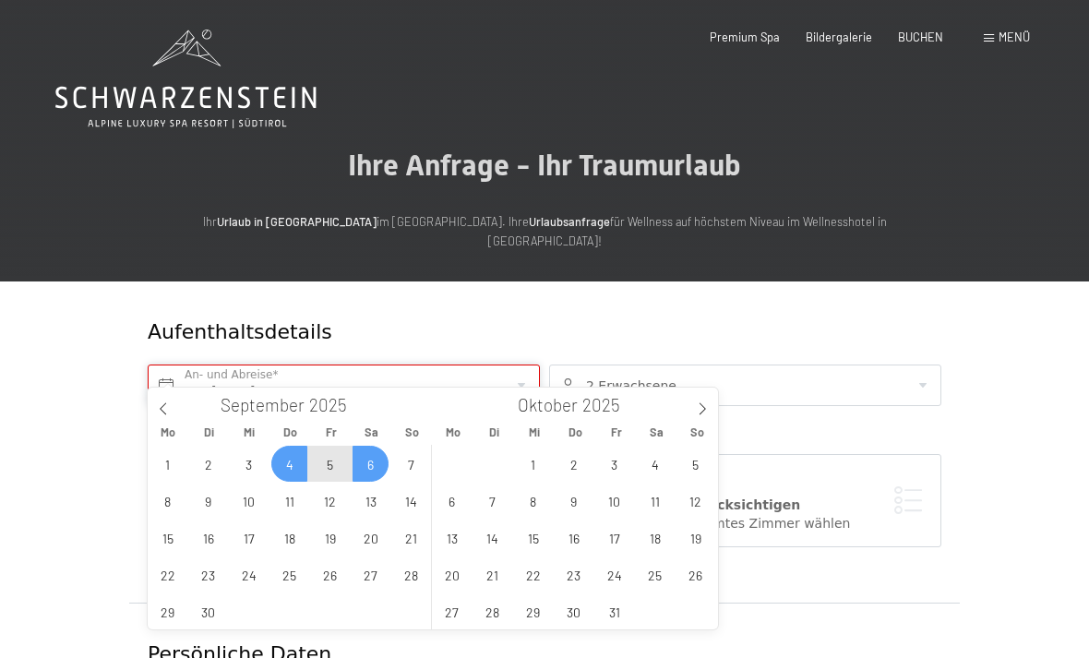
type input "Do. 04.09.2025 - Sa. 06.09.2025"
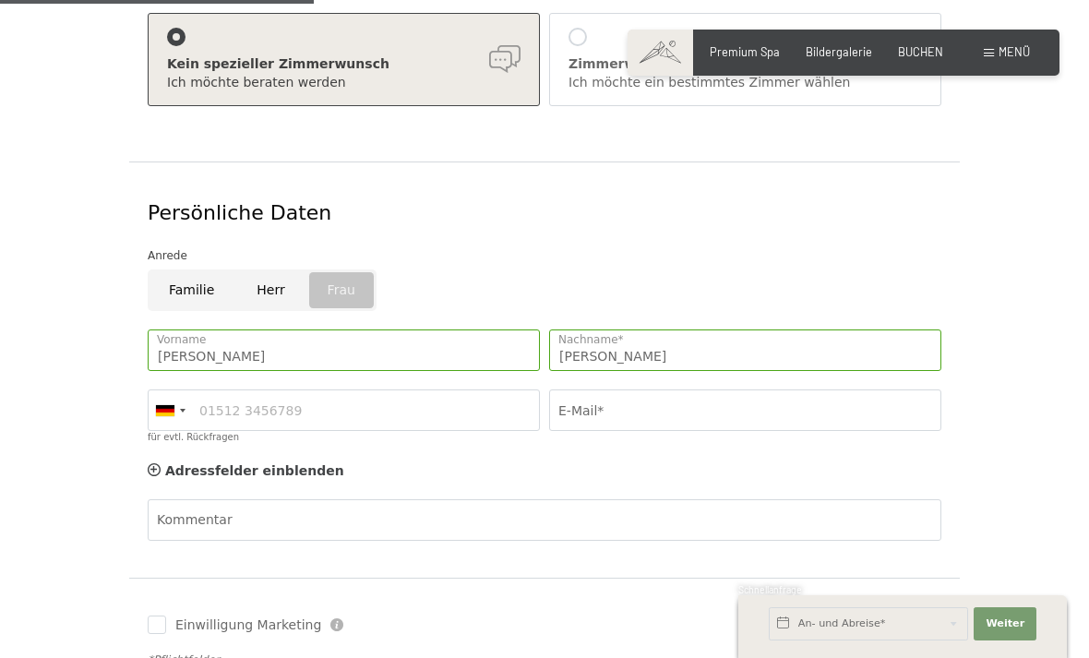
scroll to position [441, 0]
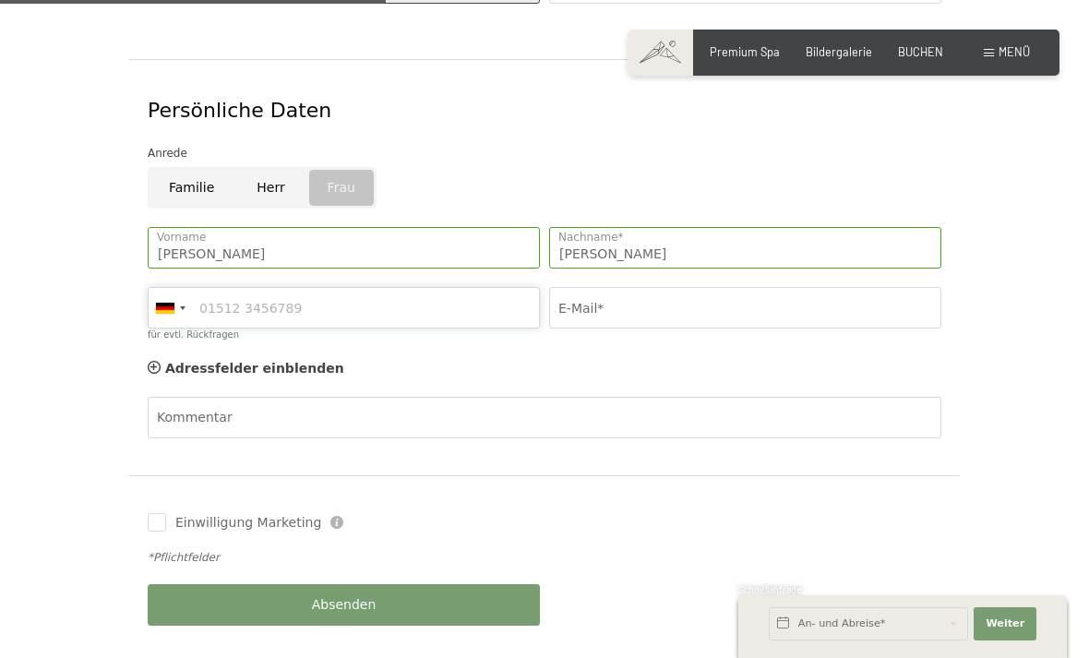
click at [287, 287] on input "für evtl. Rückfragen" at bounding box center [344, 308] width 392 height 42
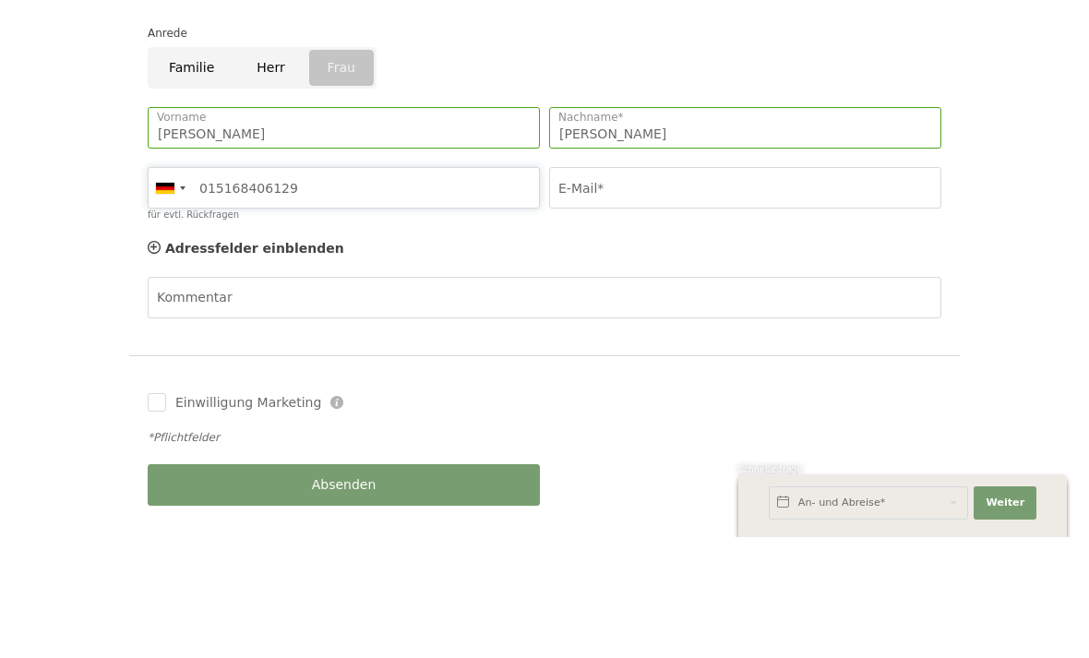
type input "015168406129"
click at [625, 288] on input "E-Mail*" at bounding box center [745, 309] width 392 height 42
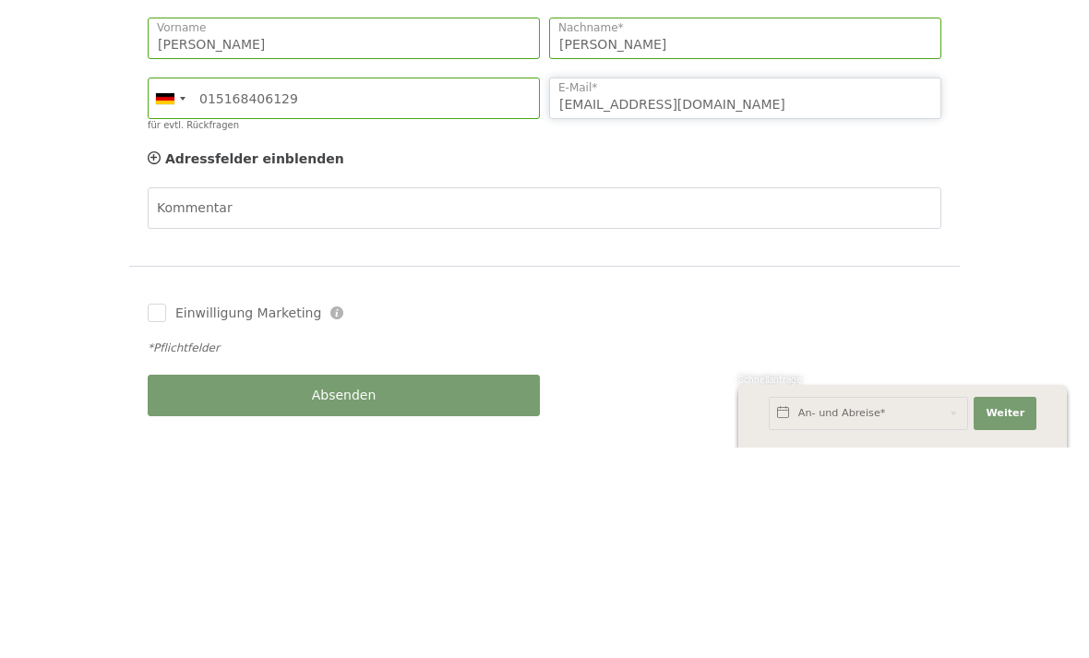
type input "hannazinnbauer17@gmail.com"
click at [994, 173] on form "Aufenthaltsdetails Do. 04.09.2025 - Sa. 06.09.2025 An- und Abreise* 2 Nächte 2 …" at bounding box center [544, 201] width 978 height 925
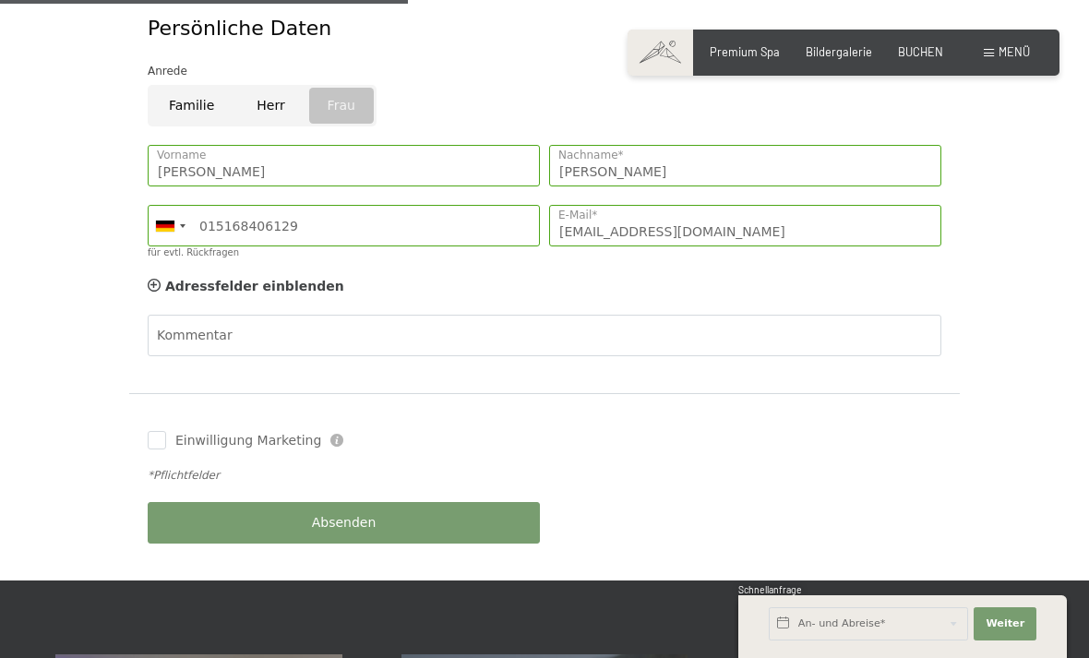
scroll to position [709, 0]
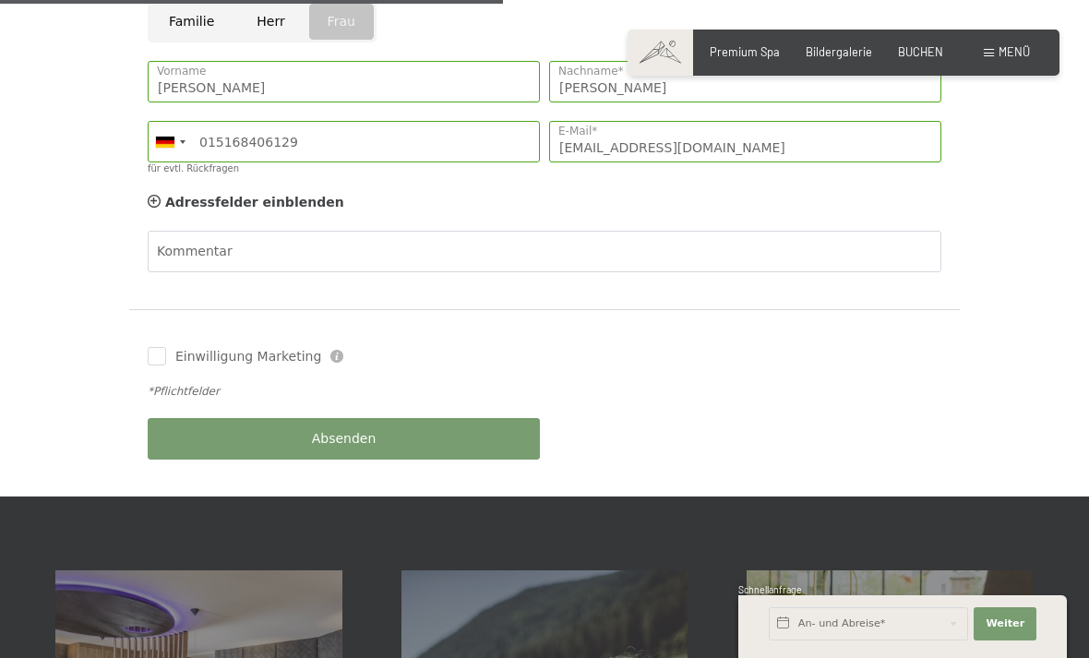
click at [402, 391] on span "Einwilligung Marketing*" at bounding box center [441, 382] width 152 height 18
click at [356, 391] on input "Einwilligung Marketing*" at bounding box center [347, 382] width 18 height 18
click at [447, 391] on span "Einwilligung Marketing*" at bounding box center [441, 382] width 152 height 18
click at [356, 391] on input "Einwilligung Marketing*" at bounding box center [347, 382] width 18 height 18
checkbox input "false"
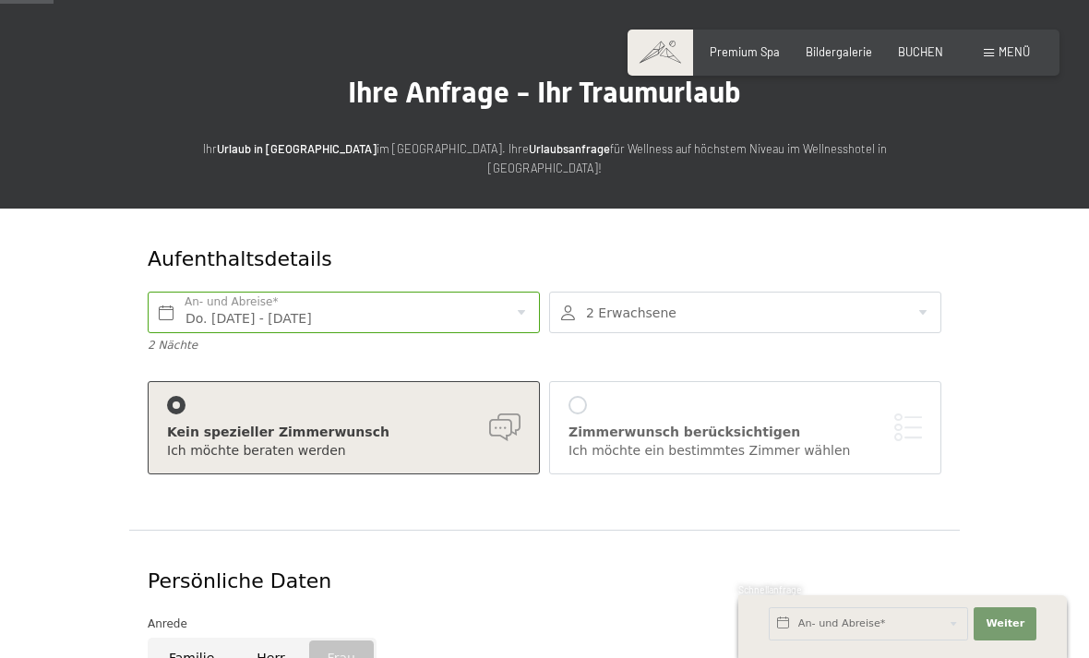
scroll to position [76, 0]
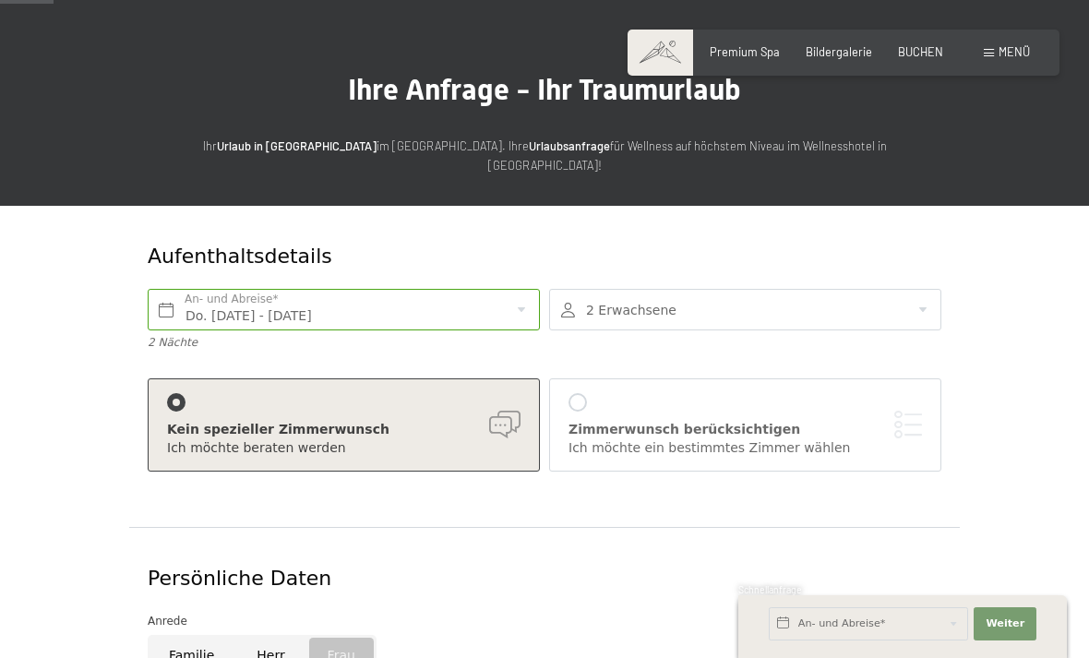
click at [922, 292] on div at bounding box center [745, 310] width 392 height 42
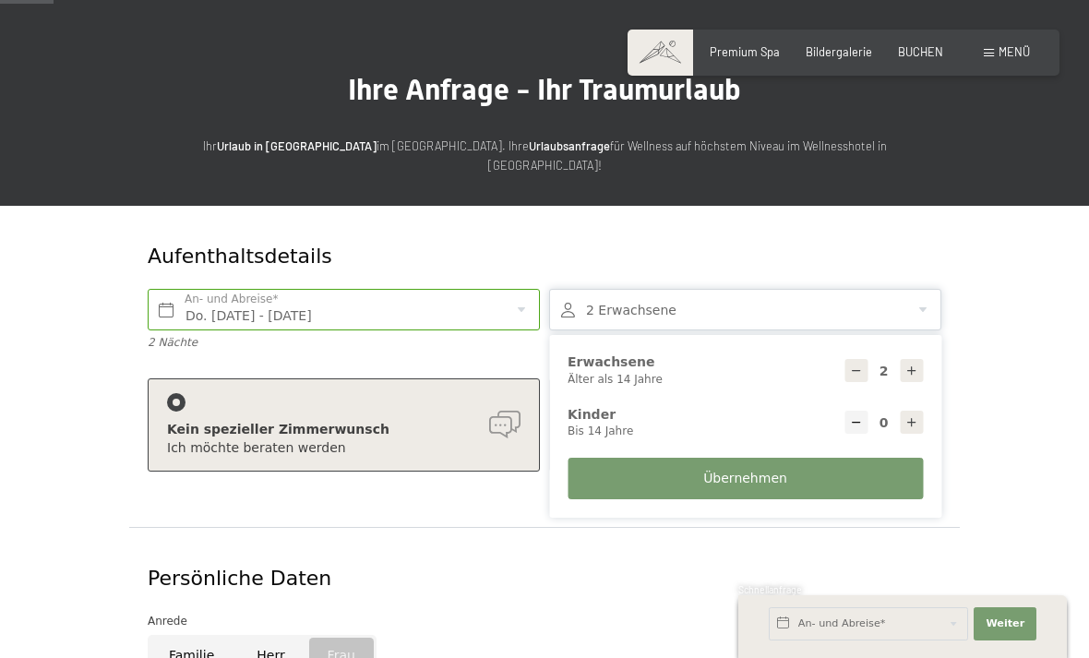
click at [1031, 340] on form "Aufenthaltsdetails Do. 04.09.2025 - Sa. 06.09.2025 An- und Abreise* 2 Nächte 2 …" at bounding box center [544, 668] width 978 height 925
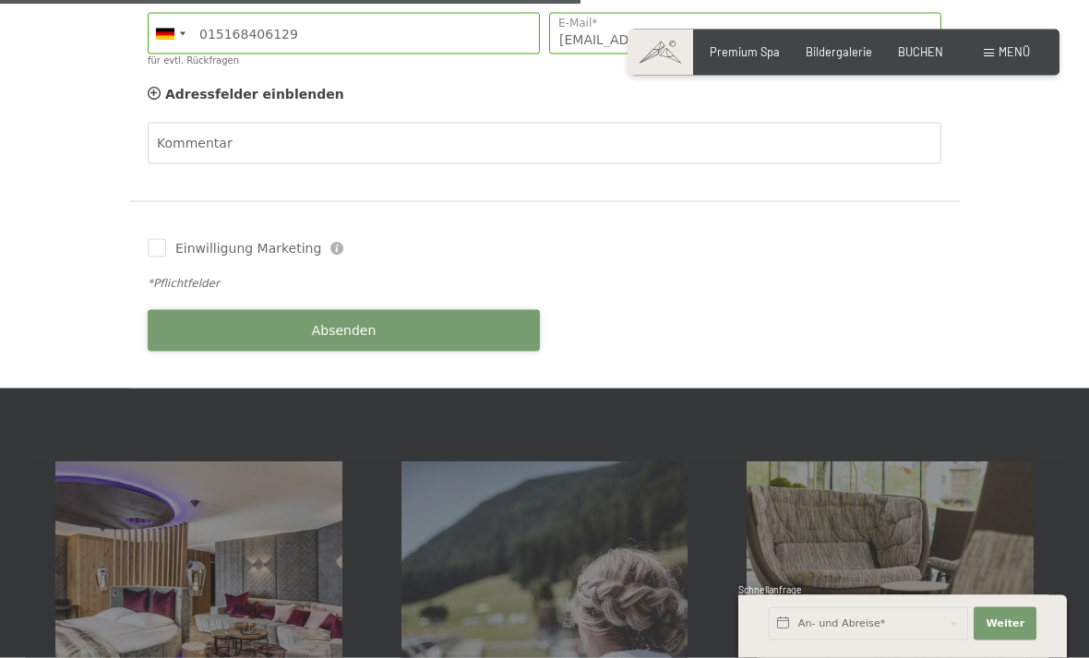
click at [404, 318] on button "Absenden" at bounding box center [344, 331] width 392 height 42
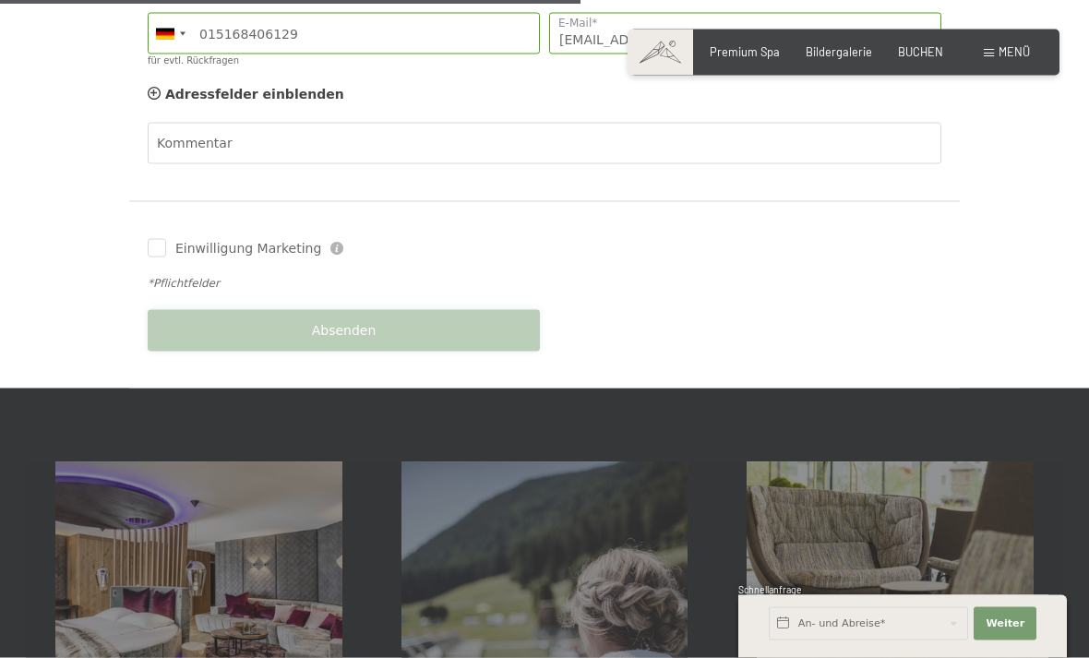
scroll to position [818, 0]
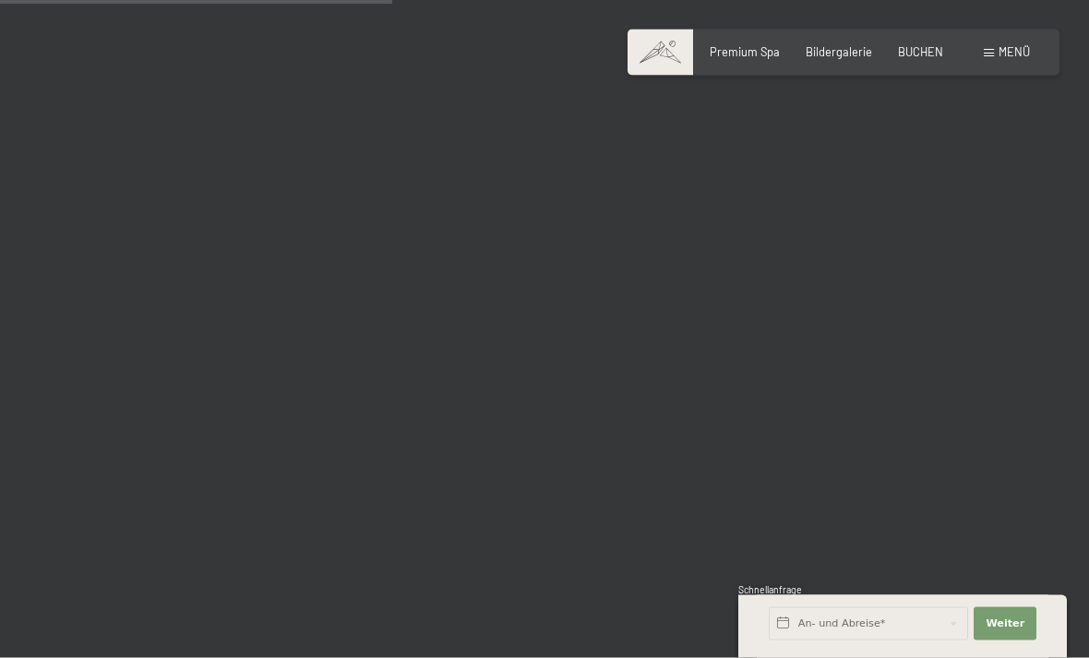
scroll to position [5477, 0]
